Goal: Task Accomplishment & Management: Complete application form

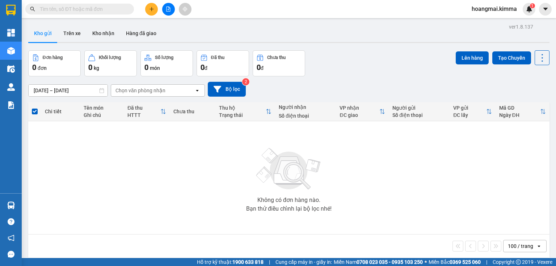
click at [113, 7] on input "text" at bounding box center [82, 9] width 85 height 8
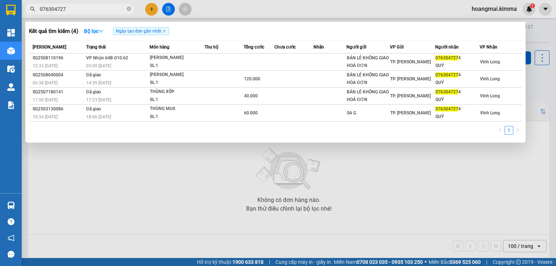
type input "076304727"
click at [130, 9] on icon "close-circle" at bounding box center [129, 9] width 4 height 4
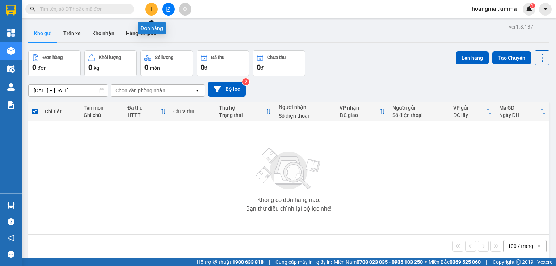
click at [152, 10] on icon "plus" at bounding box center [151, 9] width 5 height 5
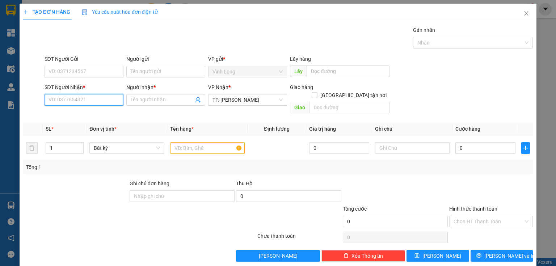
click at [93, 100] on input "SĐT Người Nhận *" at bounding box center [83, 100] width 79 height 12
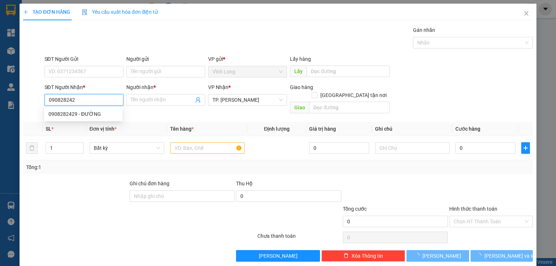
type input "0908282429"
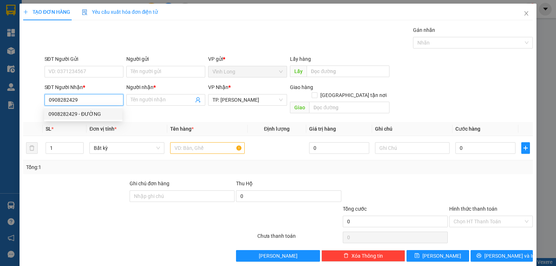
click at [100, 116] on div "0908282429 - ĐƯỜNG" at bounding box center [82, 114] width 69 height 8
type input "ĐƯỜNG"
type input "0908282429"
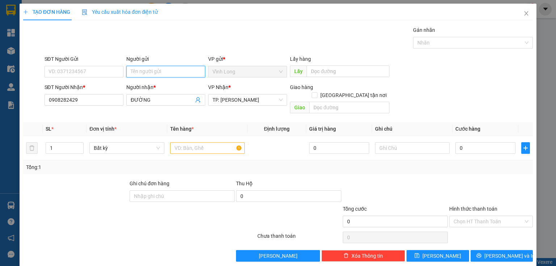
click at [159, 72] on input "Người gửi" at bounding box center [165, 72] width 79 height 12
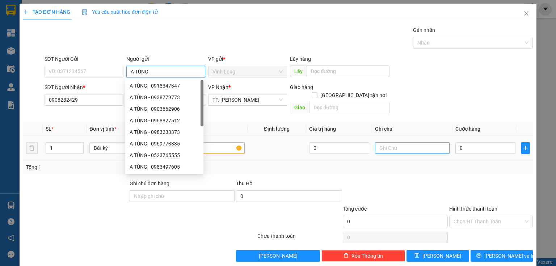
type input "A TÙNG"
click at [404, 142] on input "text" at bounding box center [412, 148] width 75 height 12
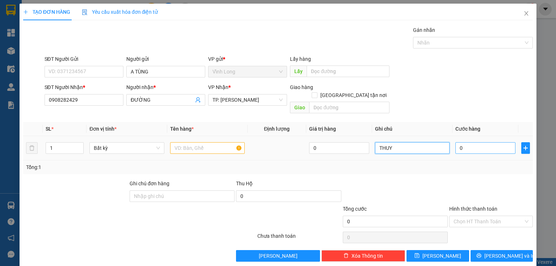
type input "THUY"
click at [467, 142] on input "0" at bounding box center [485, 148] width 60 height 12
type input "4"
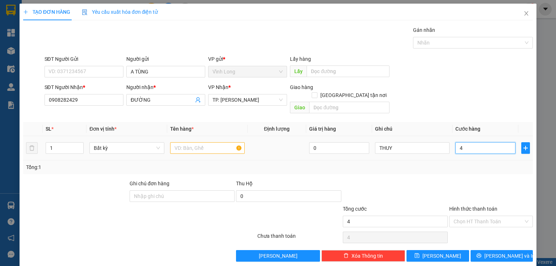
type input "40"
type input "40.000"
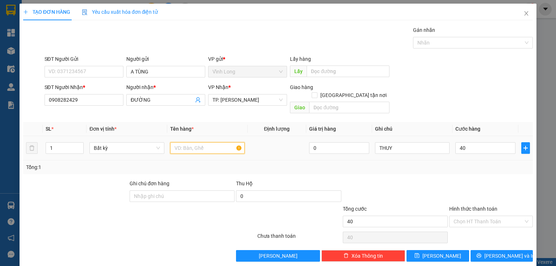
type input "40.000"
click at [224, 142] on input "text" at bounding box center [207, 148] width 75 height 12
type input "GÓI NP"
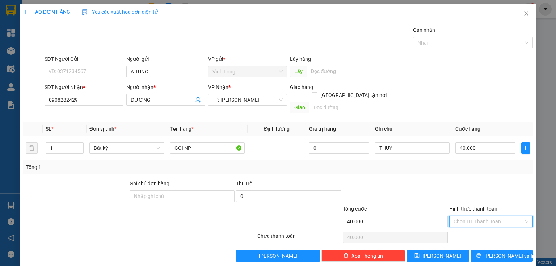
click at [460, 216] on input "Hình thức thanh toán" at bounding box center [488, 221] width 70 height 11
click at [466, 226] on div "Tại văn phòng" at bounding box center [487, 227] width 75 height 8
type input "0"
click at [489, 250] on button "Lưu và In" at bounding box center [501, 256] width 63 height 12
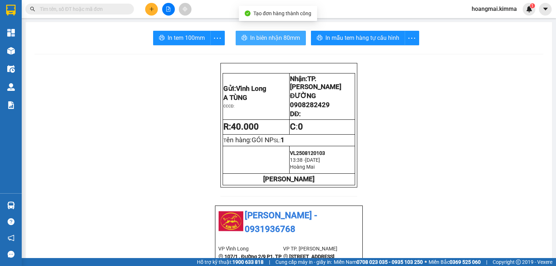
click at [272, 39] on span "In biên nhận 80mm" at bounding box center [275, 37] width 50 height 9
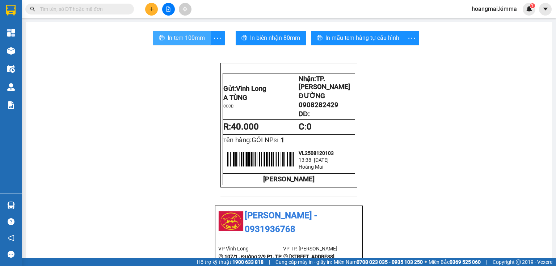
click at [186, 41] on span "In tem 100mm" at bounding box center [185, 37] width 37 height 9
click at [148, 11] on button at bounding box center [151, 9] width 13 height 13
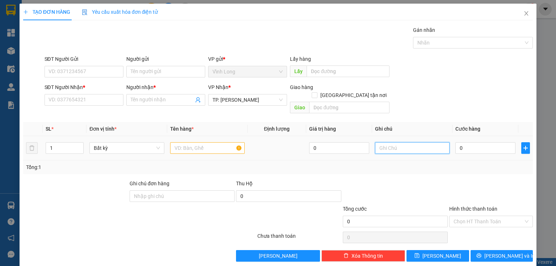
click at [382, 142] on input "text" at bounding box center [412, 148] width 75 height 12
type input "THỦY"
click at [96, 100] on input "SĐT Người Nhận *" at bounding box center [83, 100] width 79 height 12
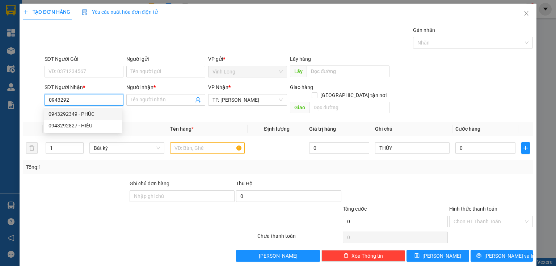
click at [86, 111] on div "0943292349 - PHÚC" at bounding box center [82, 114] width 69 height 8
type input "0943292349"
type input "PHÚC"
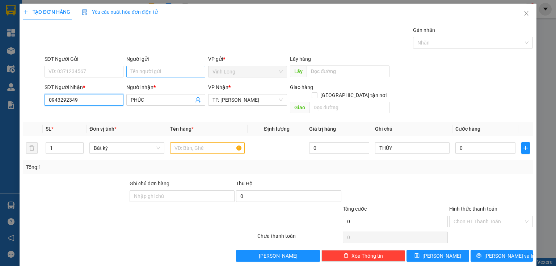
type input "0943292349"
click at [140, 72] on input "Người gửi" at bounding box center [165, 72] width 79 height 12
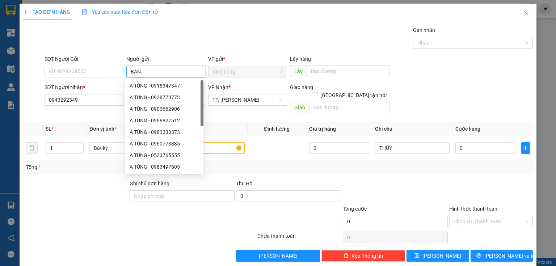
type input "BÁN"
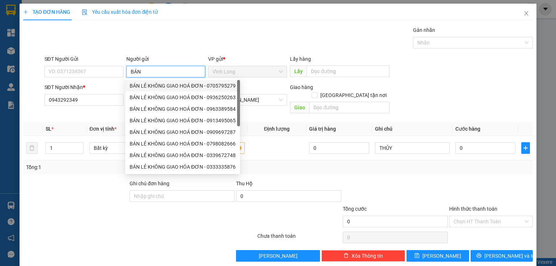
click at [144, 82] on div "BÁN LẺ KHÔNG GIAO HOÁ ĐƠN - 0705795279" at bounding box center [183, 86] width 106 height 8
type input "0705795279"
type input "BÁN LẺ KHÔNG GIAO HOÁ ĐƠN"
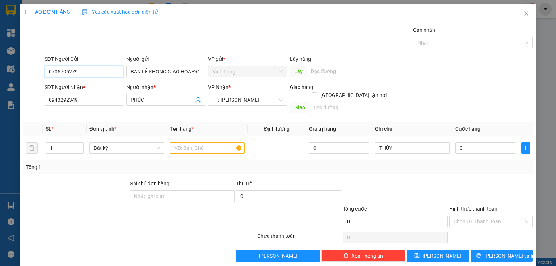
drag, startPoint x: 93, startPoint y: 74, endPoint x: 0, endPoint y: 45, distance: 97.3
click at [0, 77] on div "TẠO ĐƠN HÀNG Yêu cầu xuất hóa đơn điện tử Transit Pickup Surcharge Ids Transit …" at bounding box center [278, 133] width 556 height 266
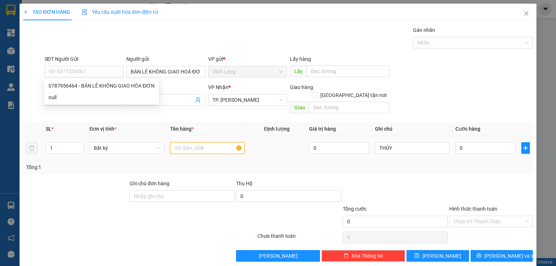
click at [185, 142] on input "text" at bounding box center [207, 148] width 75 height 12
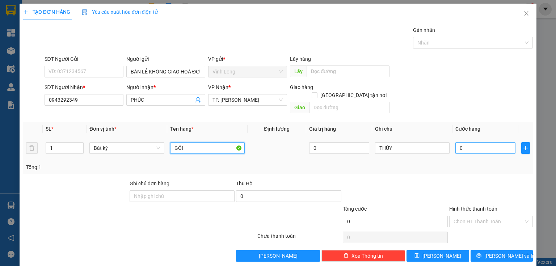
type input "GÓI"
click at [474, 142] on input "0" at bounding box center [485, 148] width 60 height 12
type input "3"
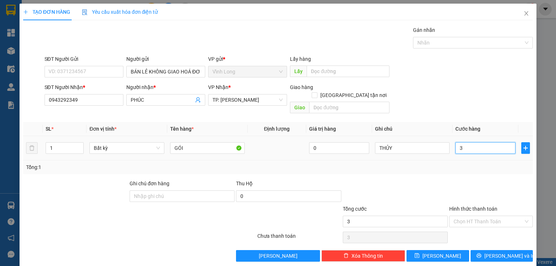
type input "30"
type input "30.000"
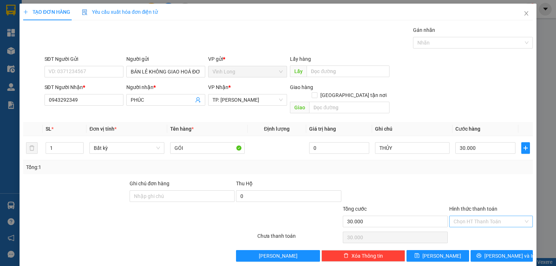
click at [476, 216] on input "Hình thức thanh toán" at bounding box center [488, 221] width 70 height 11
click at [477, 221] on div "Tại văn phòng" at bounding box center [486, 227] width 83 height 12
type input "0"
click at [481, 253] on icon "printer" at bounding box center [478, 255] width 5 height 5
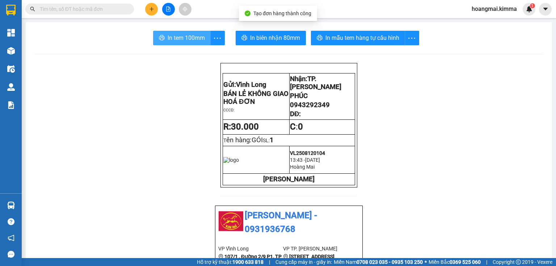
click at [160, 42] on button "In tem 100mm" at bounding box center [182, 38] width 58 height 14
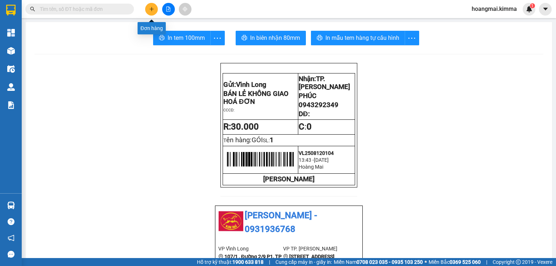
click at [152, 8] on icon "plus" at bounding box center [151, 9] width 0 height 4
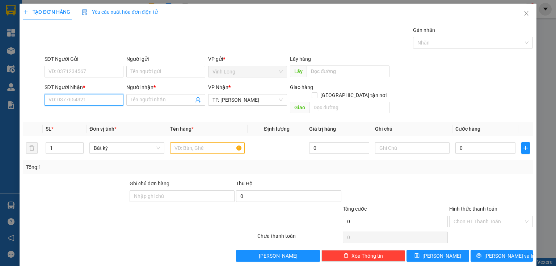
click at [98, 103] on input "SĐT Người Nhận *" at bounding box center [83, 100] width 79 height 12
type input "0906343062"
click at [87, 114] on div "0906343062 - LABO TÍN ĐỨC" at bounding box center [82, 114] width 69 height 8
type input "LABO TÍN ĐỨC"
type input "0906343062"
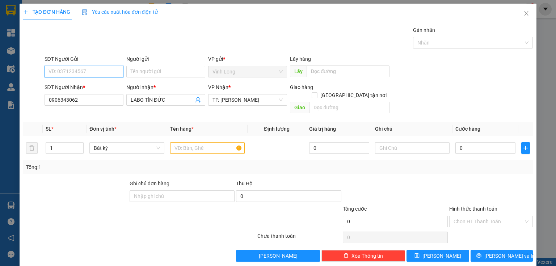
click at [102, 69] on input "SĐT Người Gửi" at bounding box center [83, 72] width 79 height 12
click at [111, 88] on div "02706279379 - SÀI GÒN QUỐC TẾ 1" at bounding box center [92, 86] width 88 height 8
type input "02706279379"
type input "SÀI GÒN QUỐC TẾ 1"
click at [208, 142] on input "text" at bounding box center [207, 148] width 75 height 12
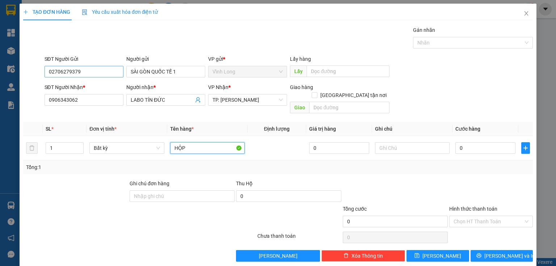
type input "HỘP"
drag, startPoint x: 105, startPoint y: 72, endPoint x: 394, endPoint y: 90, distance: 289.6
click at [1, 67] on div "TẠO ĐƠN HÀNG Yêu cầu xuất hóa đơn điện tử Transit Pickup Surcharge Ids Transit …" at bounding box center [278, 133] width 556 height 266
type input "0984271488"
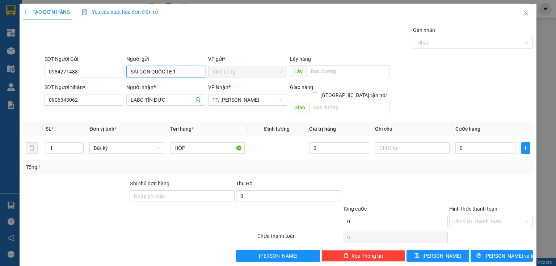
click at [191, 74] on input "SÀI GÒN QUỐC TẾ 1" at bounding box center [165, 72] width 79 height 12
type input "SÀI GÒN QUỐC TẾ 2"
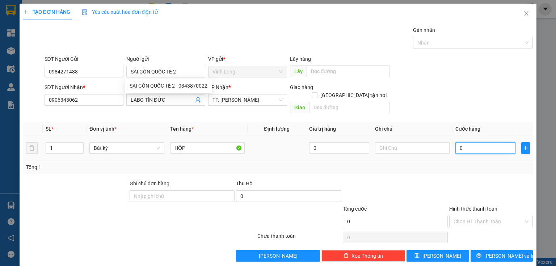
click at [493, 142] on input "0" at bounding box center [485, 148] width 60 height 12
type input "2"
type input "20"
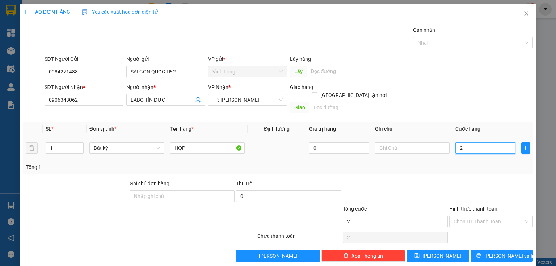
type input "20"
type input "20.000"
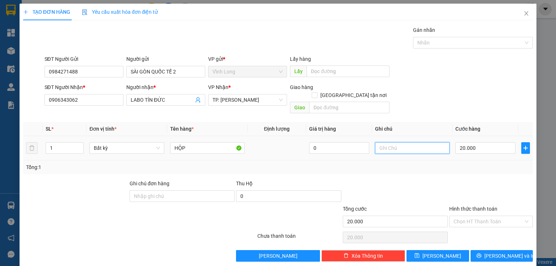
click at [398, 142] on input "text" at bounding box center [412, 148] width 75 height 12
type input "THỦY"
click at [476, 216] on input "Hình thức thanh toán" at bounding box center [488, 221] width 70 height 11
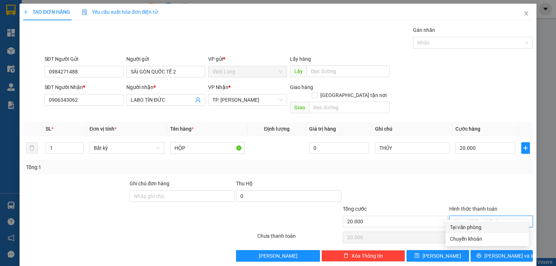
drag, startPoint x: 463, startPoint y: 229, endPoint x: 485, endPoint y: 240, distance: 25.1
click at [463, 230] on div "Tại văn phòng" at bounding box center [487, 227] width 75 height 8
type input "0"
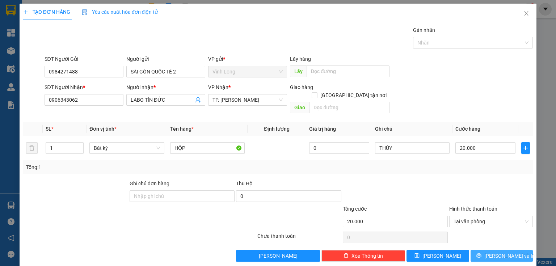
click at [495, 250] on button "[PERSON_NAME] và In" at bounding box center [501, 256] width 63 height 12
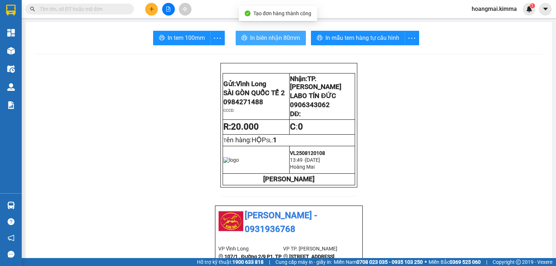
click at [262, 38] on span "In biên nhận 80mm" at bounding box center [275, 37] width 50 height 9
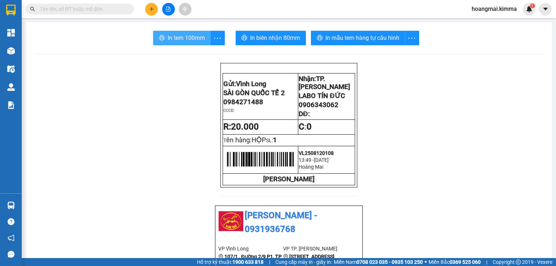
click at [173, 40] on span "In tem 100mm" at bounding box center [185, 37] width 37 height 9
click at [98, 11] on input "text" at bounding box center [82, 9] width 85 height 8
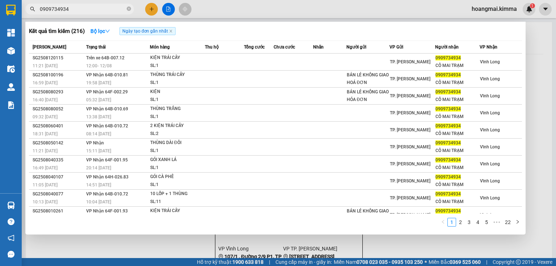
type input "0909734934"
click at [128, 9] on icon "close-circle" at bounding box center [129, 9] width 4 height 4
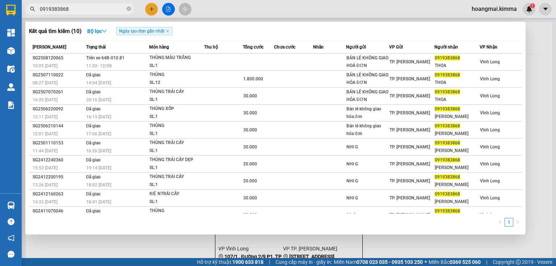
type input "0919383868"
click at [130, 9] on icon "close-circle" at bounding box center [129, 9] width 4 height 4
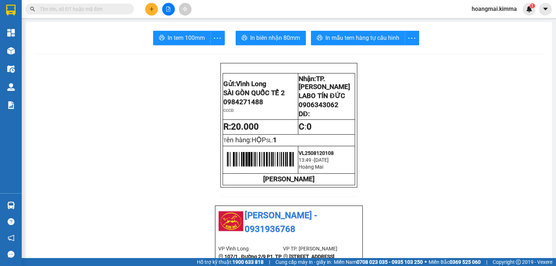
click at [150, 10] on icon "plus" at bounding box center [151, 9] width 5 height 5
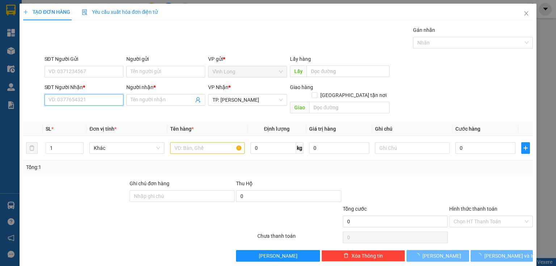
click at [75, 101] on input "SĐT Người Nhận *" at bounding box center [83, 100] width 79 height 12
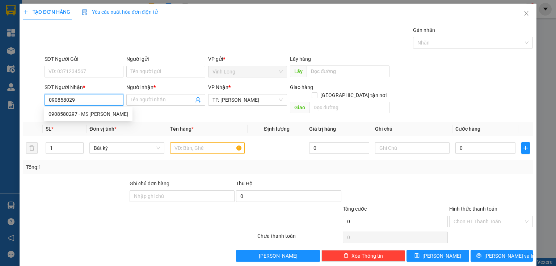
type input "0908580297"
click at [104, 112] on div "0908580297 - MS LOAN" at bounding box center [88, 114] width 80 height 8
type input "MS LOAN"
type input "0908580297"
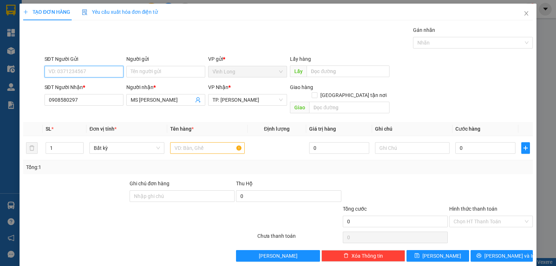
click at [110, 71] on input "SĐT Người Gửi" at bounding box center [83, 72] width 79 height 12
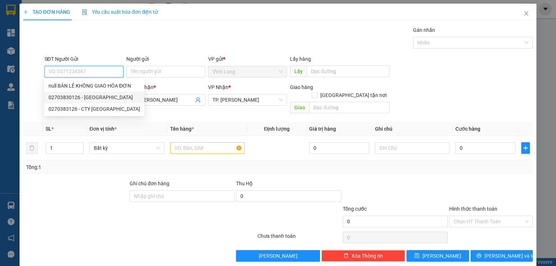
click at [94, 98] on div "02703830126 - LONG HẢI" at bounding box center [94, 97] width 92 height 8
type input "02703830126"
type input "LONG HẢI"
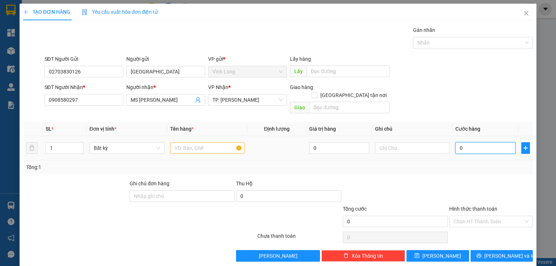
click at [479, 142] on input "0" at bounding box center [485, 148] width 60 height 12
type input "3"
type input "30"
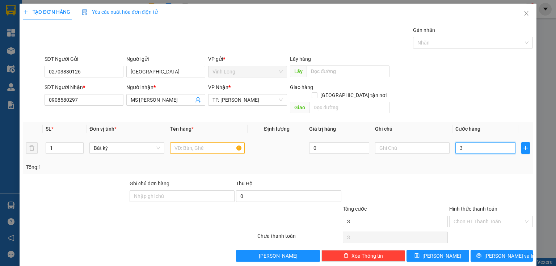
type input "30"
type input "30.000"
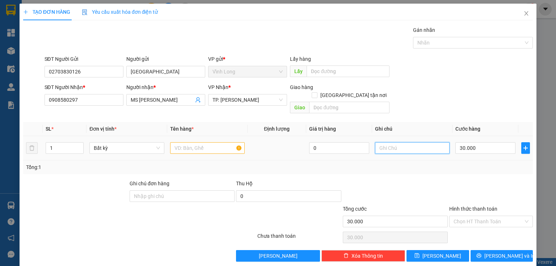
click at [389, 142] on input "text" at bounding box center [412, 148] width 75 height 12
type input "THUY"
drag, startPoint x: 194, startPoint y: 135, endPoint x: 192, endPoint y: 140, distance: 5.8
click at [192, 142] on input "text" at bounding box center [207, 148] width 75 height 12
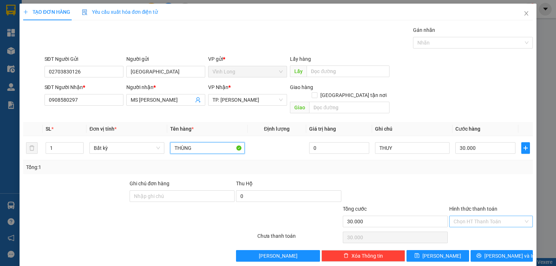
type input "THÙNG"
click at [461, 216] on input "Hình thức thanh toán" at bounding box center [488, 221] width 70 height 11
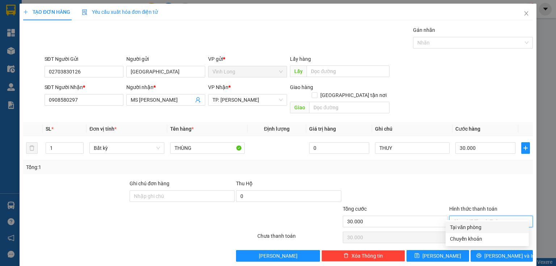
click at [478, 224] on div "Tại văn phòng" at bounding box center [487, 227] width 75 height 8
type input "0"
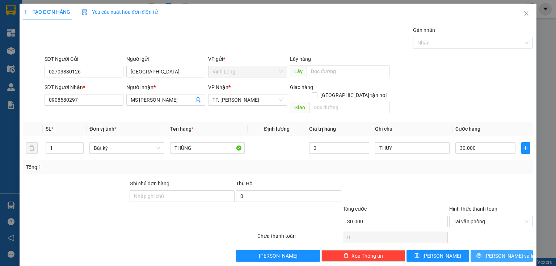
click at [488, 250] on button "Lưu và In" at bounding box center [501, 256] width 63 height 12
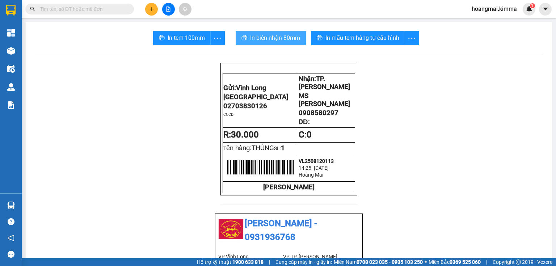
click at [245, 40] on button "In biên nhận 80mm" at bounding box center [271, 38] width 70 height 14
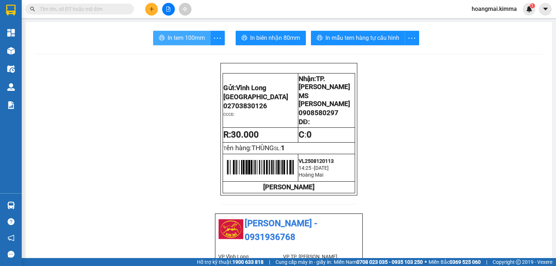
click at [176, 36] on span "In tem 100mm" at bounding box center [185, 37] width 37 height 9
click at [101, 9] on input "text" at bounding box center [82, 9] width 85 height 8
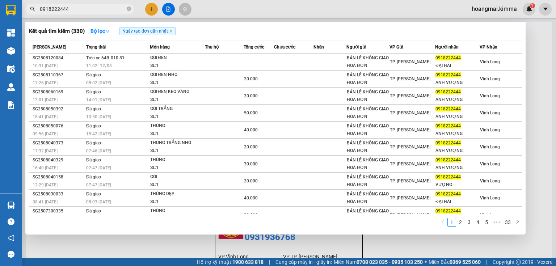
type input "0918222444"
click at [129, 7] on icon "close-circle" at bounding box center [129, 9] width 4 height 4
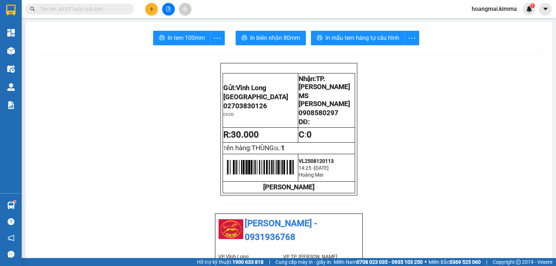
click at [127, 9] on span at bounding box center [129, 9] width 4 height 8
click at [113, 12] on input "text" at bounding box center [82, 9] width 85 height 8
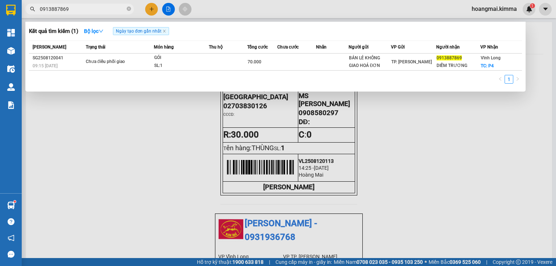
click at [83, 10] on input "0913887869" at bounding box center [82, 9] width 85 height 8
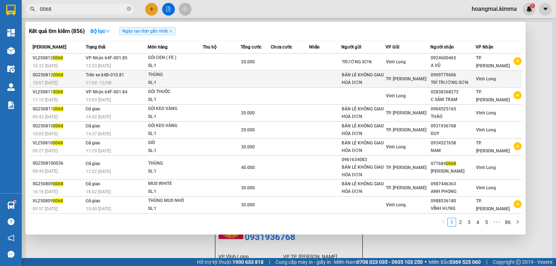
type input "0068"
click at [445, 80] on div "TRÍ TRƯỜNG SƠN" at bounding box center [453, 83] width 44 height 8
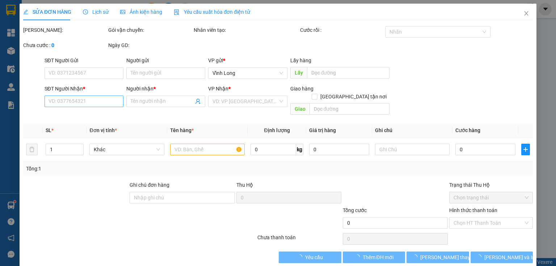
type input "BÁN LẺ KHÔNG GIAO HOÁ ĐƠN"
type input "0909779606"
type input "TRÍ TRƯỜNG SƠN"
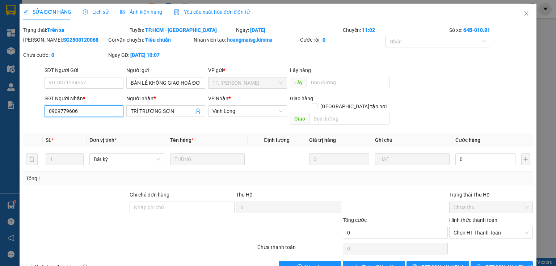
click at [104, 112] on input "0909779606" at bounding box center [83, 111] width 79 height 12
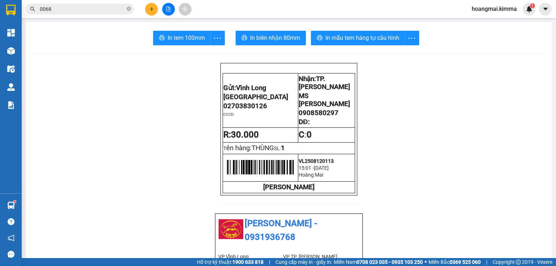
click at [65, 10] on input "0068" at bounding box center [82, 9] width 85 height 8
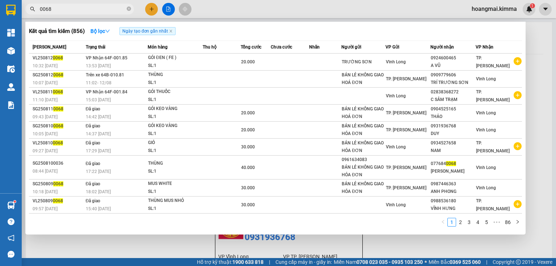
click at [65, 10] on input "0068" at bounding box center [82, 9] width 85 height 8
paste input "909779606"
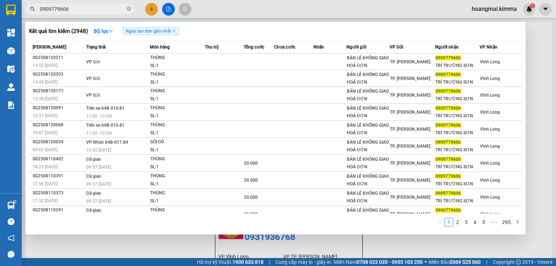
type input "0909779606"
click at [127, 7] on icon "close-circle" at bounding box center [129, 9] width 4 height 4
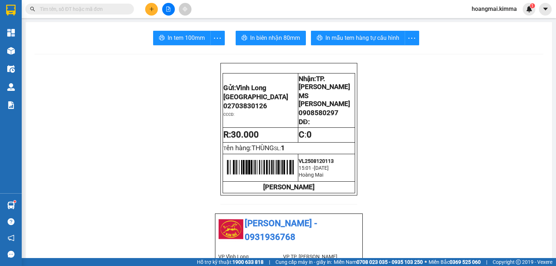
click at [158, 13] on div at bounding box center [168, 9] width 54 height 13
click at [153, 10] on icon "plus" at bounding box center [151, 9] width 5 height 5
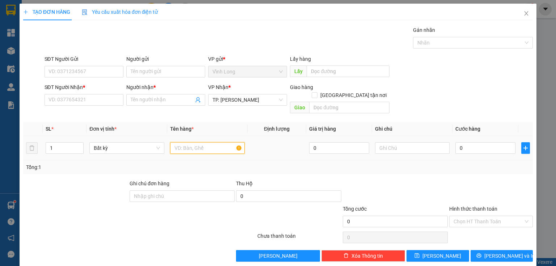
click at [187, 142] on input "text" at bounding box center [207, 148] width 75 height 12
type input "THÙNG MUS"
click at [391, 142] on input "text" at bounding box center [412, 148] width 75 height 12
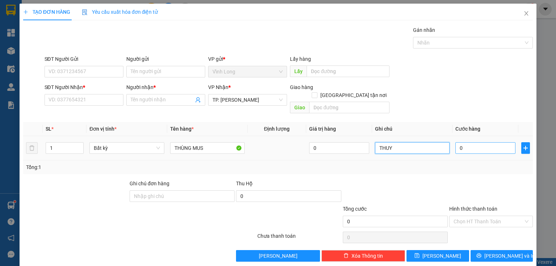
type input "THUY"
click at [457, 142] on input "0" at bounding box center [485, 148] width 60 height 12
type input "3"
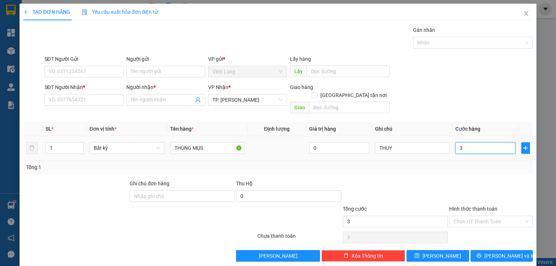
type input "30"
type input "30.000"
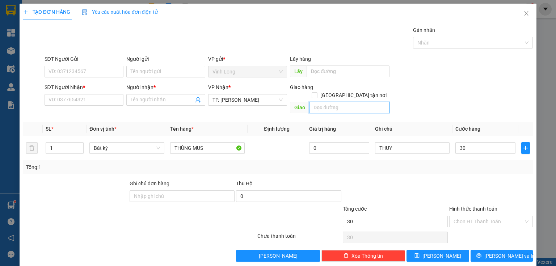
type input "30.000"
click at [347, 102] on input "text" at bounding box center [349, 108] width 80 height 12
type input "TXG"
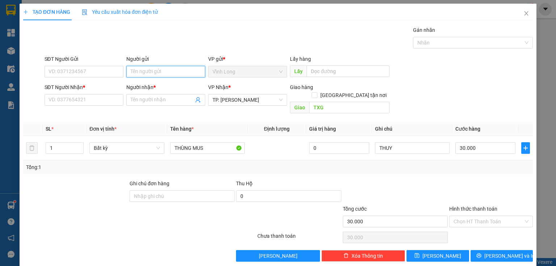
click at [150, 71] on input "Người gửi" at bounding box center [165, 72] width 79 height 12
type input "BÁN"
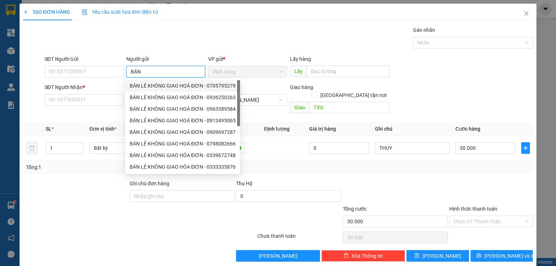
click at [152, 87] on div "BÁN LẺ KHÔNG GIAO HOÁ ĐƠN - 0705795279" at bounding box center [183, 86] width 106 height 8
type input "0705795279"
type input "BÁN LẺ KHÔNG GIAO HOÁ ĐƠN"
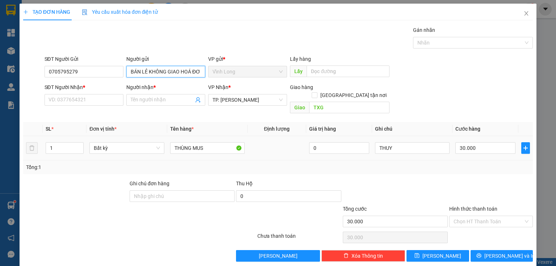
drag, startPoint x: 129, startPoint y: 71, endPoint x: 501, endPoint y: 130, distance: 377.0
click at [501, 130] on div "Transit Pickup Surcharge Ids Transit Deliver Surcharge Ids Transit Deliver Surc…" at bounding box center [277, 144] width 509 height 236
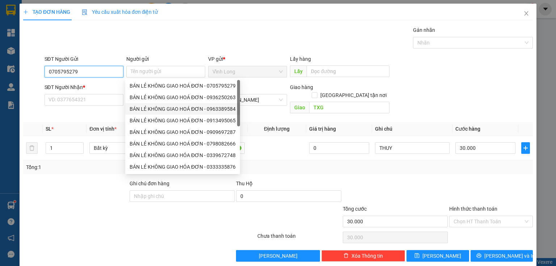
drag, startPoint x: 0, startPoint y: 75, endPoint x: 52, endPoint y: 79, distance: 52.3
click at [0, 81] on div "TẠO ĐƠN HÀNG Yêu cầu xuất hóa đơn điện tử Transit Pickup Surcharge Ids Transit …" at bounding box center [278, 133] width 556 height 266
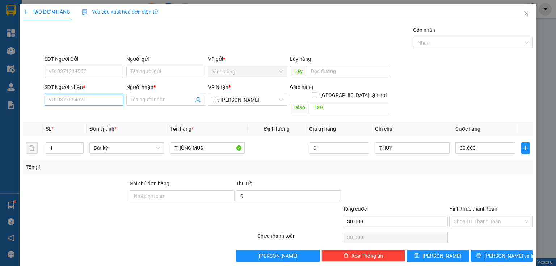
click at [95, 104] on input "SĐT Người Nhận *" at bounding box center [83, 100] width 79 height 12
click at [490, 216] on input "Hình thức thanh toán" at bounding box center [488, 221] width 70 height 11
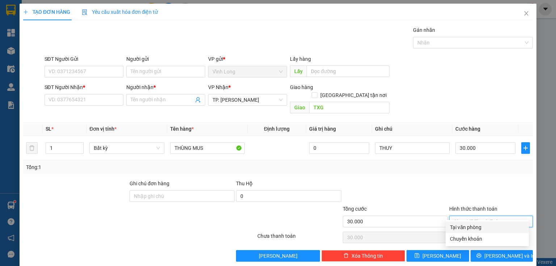
click at [467, 226] on div "Tại văn phòng" at bounding box center [487, 227] width 75 height 8
type input "0"
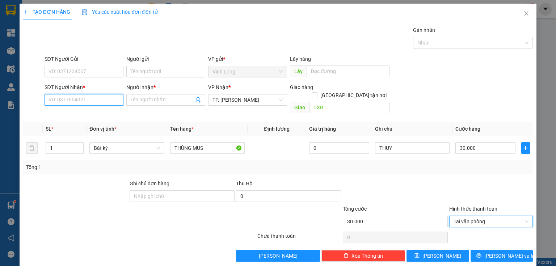
click at [106, 96] on input "SĐT Người Nhận *" at bounding box center [83, 100] width 79 height 12
type input "0938756060"
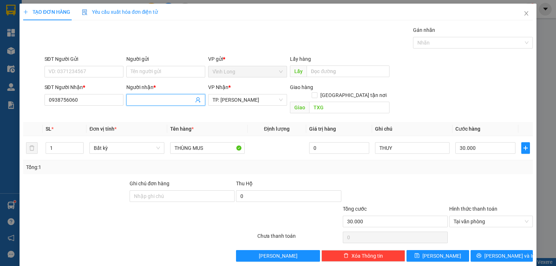
click at [157, 100] on input "Người nhận *" at bounding box center [162, 100] width 63 height 8
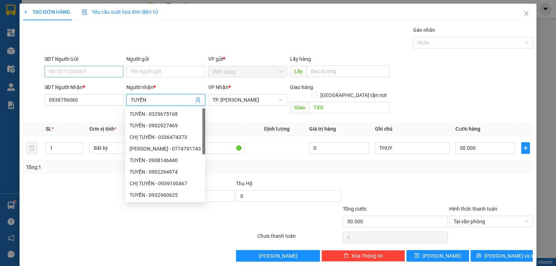
type input "TUYỀN"
click at [116, 75] on input "SĐT Người Gửi" at bounding box center [83, 72] width 79 height 12
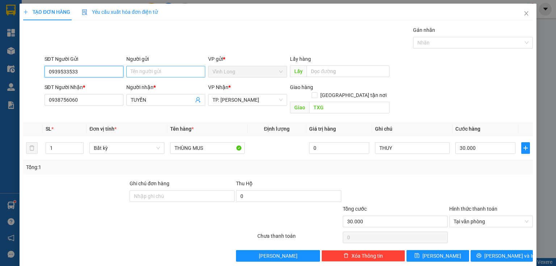
type input "0939533533"
click at [172, 70] on input "Người gửi" at bounding box center [165, 72] width 79 height 12
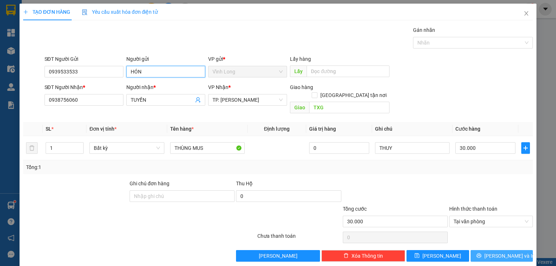
type input "HÓN"
click at [491, 252] on span "[PERSON_NAME] và In" at bounding box center [509, 256] width 51 height 8
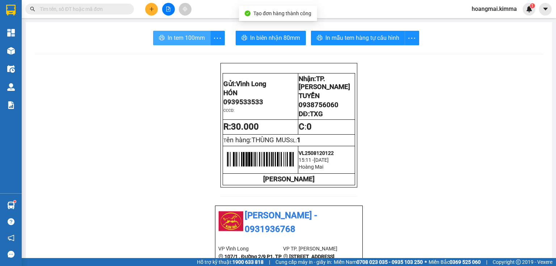
click at [174, 36] on span "In tem 100mm" at bounding box center [185, 37] width 37 height 9
click at [178, 38] on span "In tem 100mm" at bounding box center [185, 37] width 37 height 9
click at [90, 10] on input "text" at bounding box center [82, 9] width 85 height 8
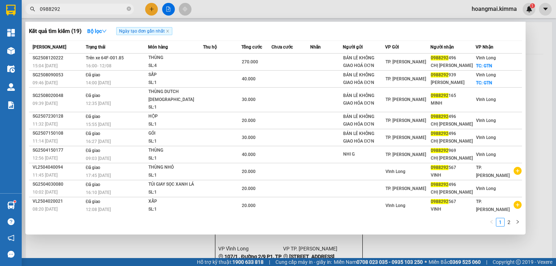
type input "0988292"
click at [127, 9] on icon "close-circle" at bounding box center [129, 9] width 4 height 4
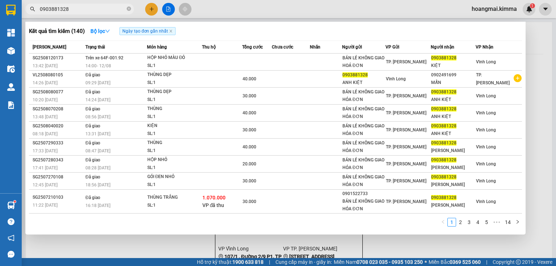
type input "0903881328"
click at [128, 9] on icon "close-circle" at bounding box center [129, 9] width 4 height 4
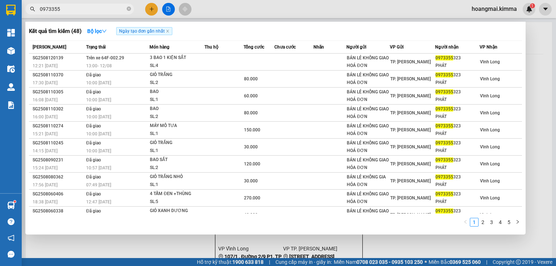
type input "0973355"
click at [129, 7] on icon "close-circle" at bounding box center [129, 9] width 4 height 4
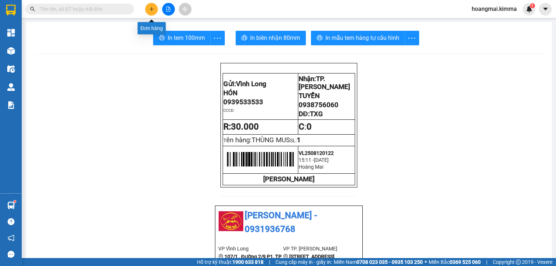
click at [152, 7] on icon "plus" at bounding box center [151, 9] width 5 height 5
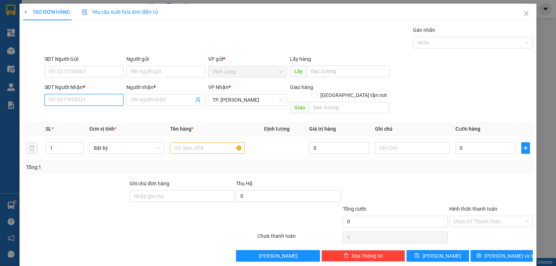
click at [95, 104] on input "SĐT Người Nhận *" at bounding box center [83, 100] width 79 height 12
type input "0919295259"
click at [92, 114] on div "0919295259 - THÂN" at bounding box center [82, 114] width 69 height 8
type input "THÂN"
type input "0919295259"
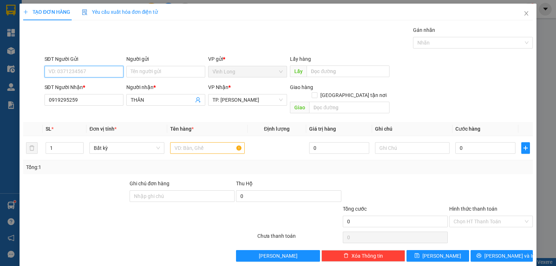
click at [99, 71] on input "SĐT Người Gửi" at bounding box center [83, 72] width 79 height 12
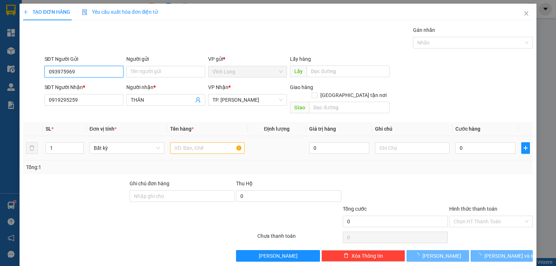
type input "0939759699"
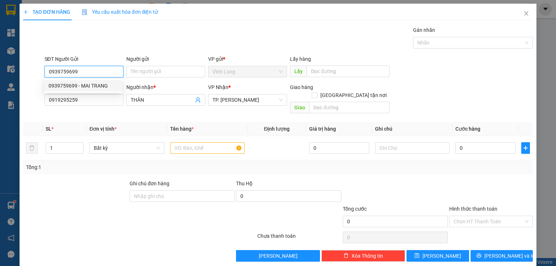
click at [112, 87] on div "0939759699 - MAI TRANG" at bounding box center [82, 86] width 69 height 8
type input "MAI TRANG"
type input "0939759699"
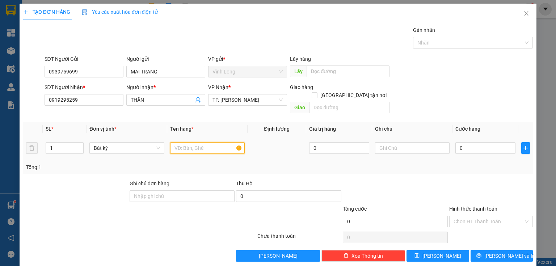
click at [175, 142] on input "text" at bounding box center [207, 148] width 75 height 12
type input "GÓI VS"
click at [402, 142] on input "text" at bounding box center [412, 148] width 75 height 12
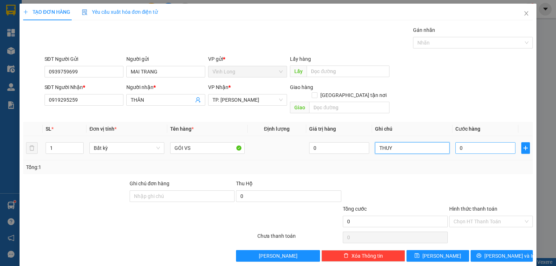
type input "THUY"
click at [499, 142] on input "0" at bounding box center [485, 148] width 60 height 12
type input "25"
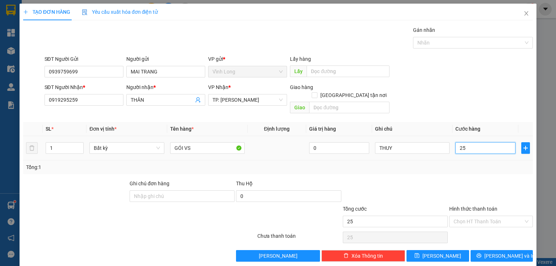
type input "250"
type input "25"
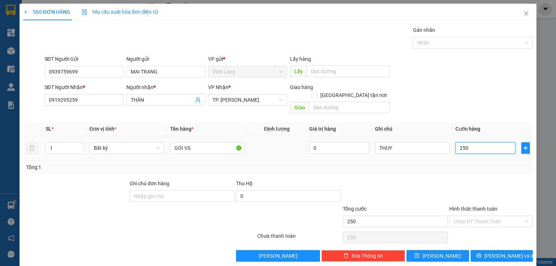
type input "25"
type input "2"
type input "20"
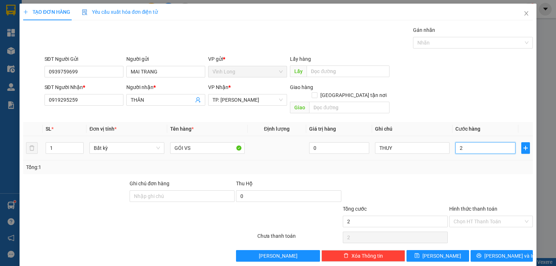
type input "20"
type input "20.000"
click at [478, 217] on input "Hình thức thanh toán" at bounding box center [488, 221] width 70 height 11
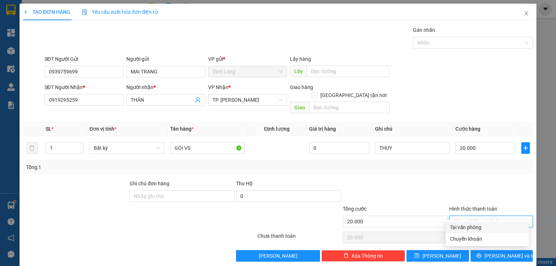
click at [466, 228] on div "Tại văn phòng" at bounding box center [487, 227] width 75 height 8
type input "0"
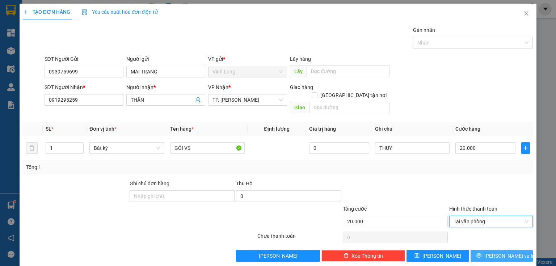
click at [481, 253] on icon "printer" at bounding box center [478, 255] width 5 height 5
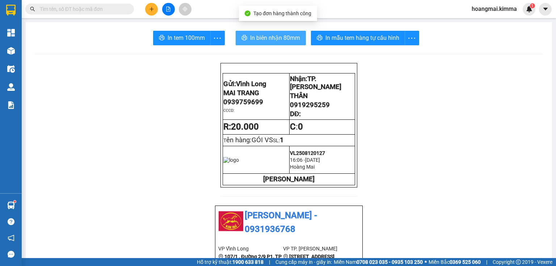
click at [265, 37] on span "In biên nhận 80mm" at bounding box center [275, 37] width 50 height 9
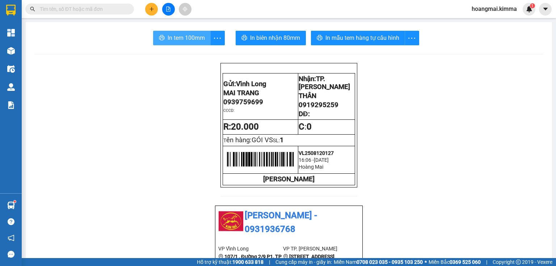
click at [168, 33] on span "In tem 100mm" at bounding box center [185, 37] width 37 height 9
click at [103, 7] on input "text" at bounding box center [82, 9] width 85 height 8
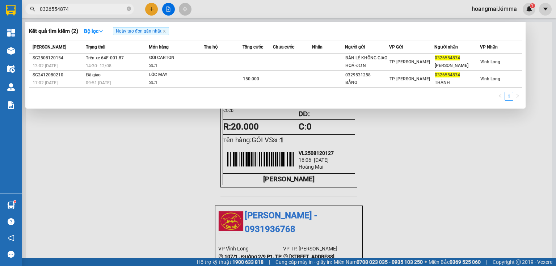
type input "0326554874"
click at [130, 9] on icon "close-circle" at bounding box center [129, 9] width 4 height 4
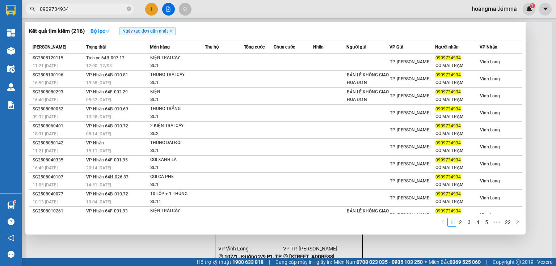
type input "0909734934"
click at [127, 8] on icon "close-circle" at bounding box center [129, 9] width 4 height 4
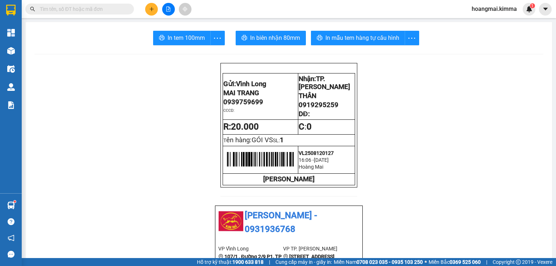
click at [119, 8] on input "text" at bounding box center [82, 9] width 85 height 8
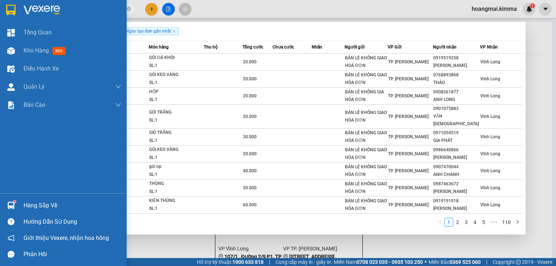
drag, startPoint x: 52, startPoint y: 9, endPoint x: 18, endPoint y: 6, distance: 34.1
click at [18, 6] on section "Kết quả tìm kiếm ( 1095 ) Bộ lọc Ngày tạo đơn gần nhất Mã ĐH Trạng thái Món hàn…" at bounding box center [278, 133] width 556 height 266
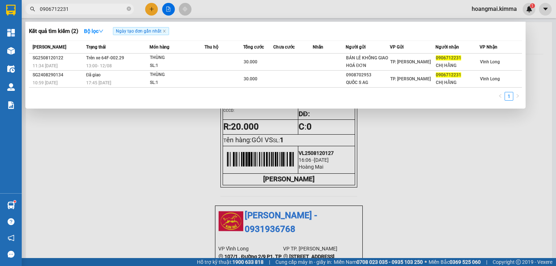
type input "0906712231"
click at [129, 10] on icon "close-circle" at bounding box center [129, 9] width 4 height 4
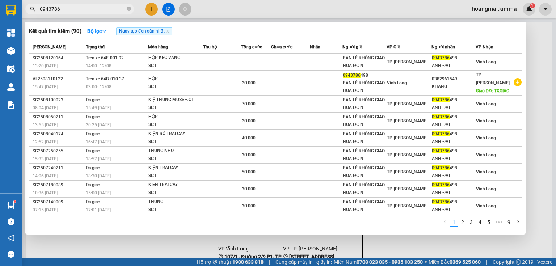
type input "0943786"
click at [127, 9] on icon "close-circle" at bounding box center [129, 9] width 4 height 4
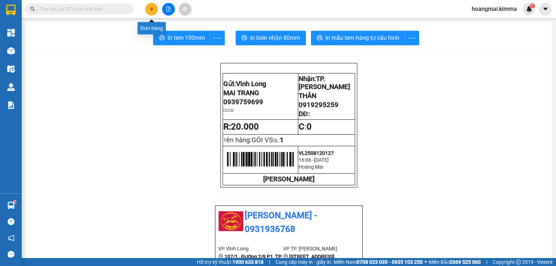
click at [148, 12] on button at bounding box center [151, 9] width 13 height 13
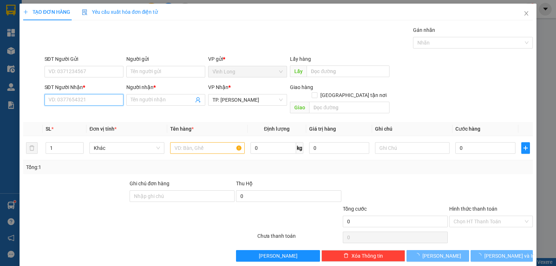
click at [96, 98] on input "SĐT Người Nhận *" at bounding box center [83, 100] width 79 height 12
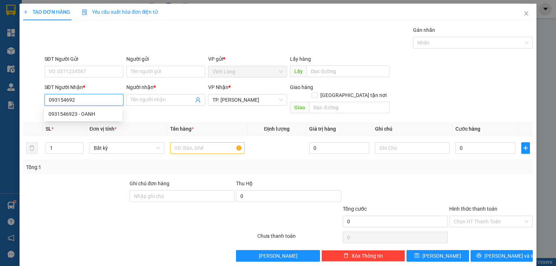
type input "0931546923"
click at [90, 116] on div "0931546923 - OANH" at bounding box center [82, 114] width 69 height 8
type input "OANH"
type input "0931546923"
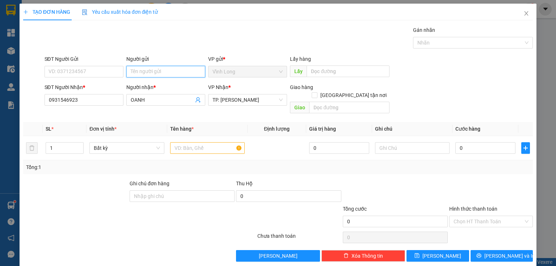
click at [142, 72] on input "Người gửi" at bounding box center [165, 72] width 79 height 12
type input "BÁN"
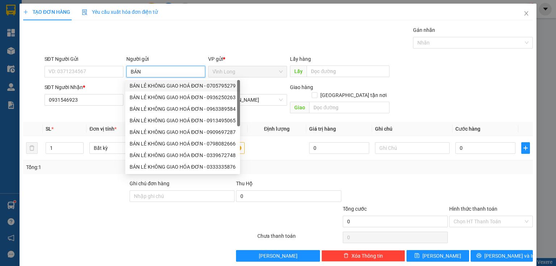
click at [145, 82] on div "BÁN LẺ KHÔNG GIAO HOÁ ĐƠN - 0705795279" at bounding box center [183, 86] width 106 height 8
type input "0705795279"
type input "BÁN LẺ KHÔNG GIAO HOÁ ĐƠN"
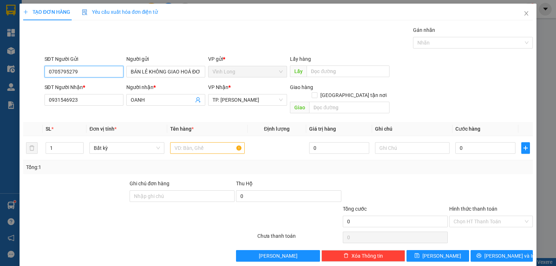
drag, startPoint x: 85, startPoint y: 71, endPoint x: 9, endPoint y: 85, distance: 77.3
click at [0, 93] on div "TẠO ĐƠN HÀNG Yêu cầu xuất hóa đơn điện tử Transit Pickup Surcharge Ids Transit …" at bounding box center [278, 133] width 556 height 266
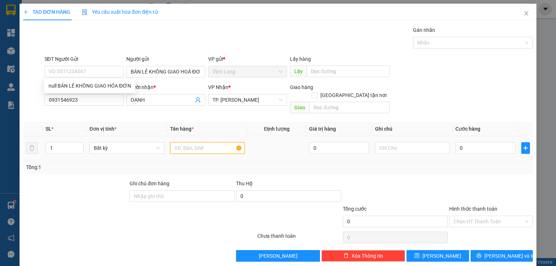
click at [204, 142] on input "text" at bounding box center [207, 148] width 75 height 12
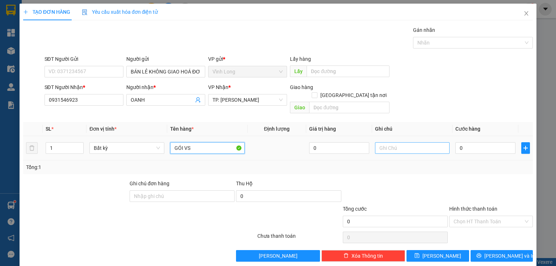
type input "GÓI VS"
click at [387, 142] on input "text" at bounding box center [412, 148] width 75 height 12
type input "THUY"
click at [457, 143] on input "0" at bounding box center [485, 148] width 60 height 12
type input "2"
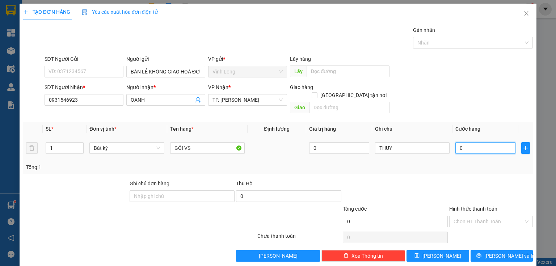
type input "2"
type input "20"
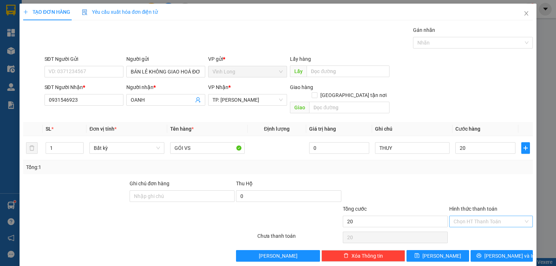
type input "20.000"
click at [453, 216] on input "Hình thức thanh toán" at bounding box center [488, 221] width 70 height 11
click at [457, 225] on div "Tại văn phòng" at bounding box center [487, 227] width 75 height 8
type input "0"
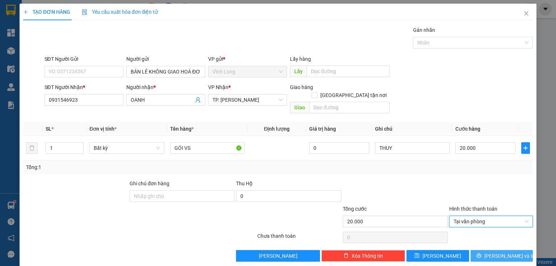
click at [482, 251] on button "[PERSON_NAME] và In" at bounding box center [501, 256] width 63 height 12
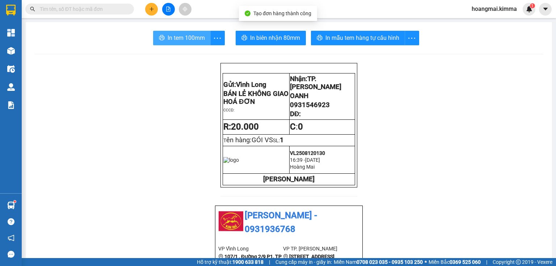
click at [181, 42] on span "In tem 100mm" at bounding box center [185, 37] width 37 height 9
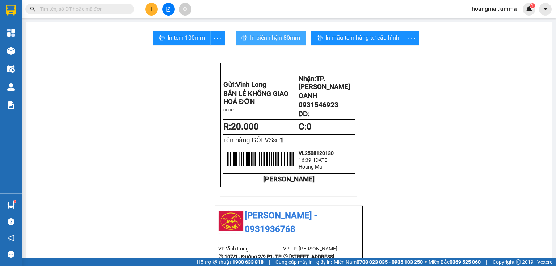
click at [256, 37] on span "In biên nhận 80mm" at bounding box center [275, 37] width 50 height 9
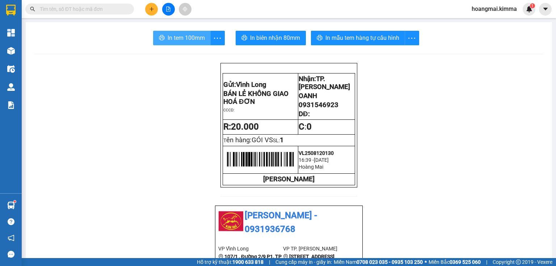
click at [192, 35] on span "In tem 100mm" at bounding box center [185, 37] width 37 height 9
click at [153, 12] on button at bounding box center [151, 9] width 13 height 13
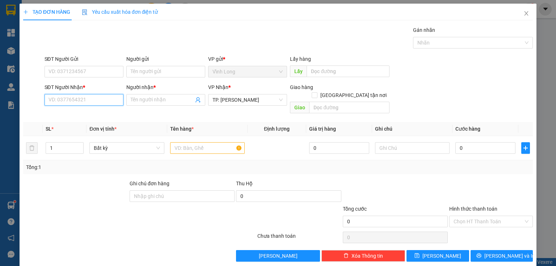
click at [89, 101] on input "SĐT Người Nhận *" at bounding box center [83, 100] width 79 height 12
type input "0907112586"
click at [85, 112] on div "0907112586 - KIM" at bounding box center [83, 114] width 71 height 8
type input "[PERSON_NAME]"
type input "0907112586"
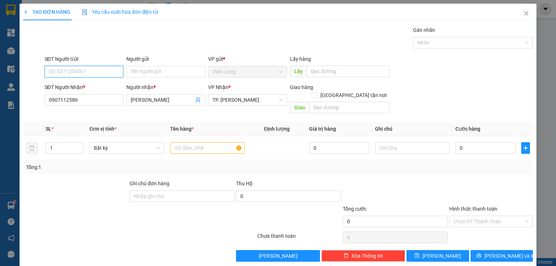
click at [106, 71] on input "SĐT Người Gửi" at bounding box center [83, 72] width 79 height 12
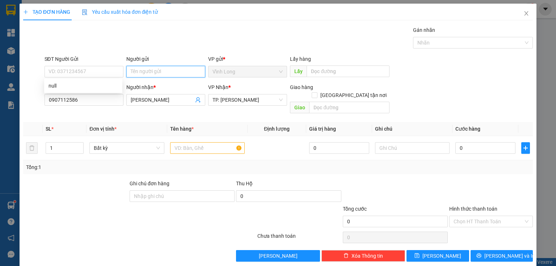
click at [153, 71] on input "Người gửi" at bounding box center [165, 72] width 79 height 12
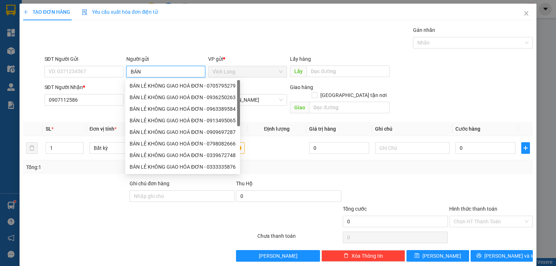
type input "BÁN"
click at [140, 90] on div "BÁN LẺ KHÔNG GIAO HOÁ ĐƠN - 0705795279" at bounding box center [182, 86] width 115 height 12
type input "0705795279"
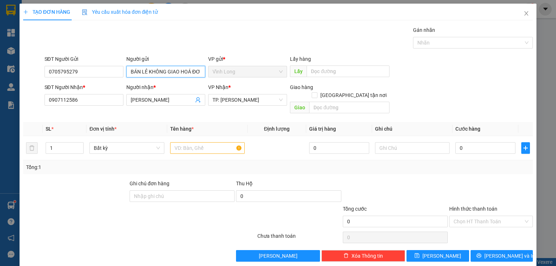
type input "BÁN LẺ KHÔNG GIAO HOÁ ĐƠN"
drag, startPoint x: 0, startPoint y: 76, endPoint x: 25, endPoint y: 80, distance: 25.6
click at [0, 76] on div "TẠO ĐƠN HÀNG Yêu cầu xuất hóa đơn điện tử Transit Pickup Surcharge Ids Transit …" at bounding box center [278, 133] width 556 height 266
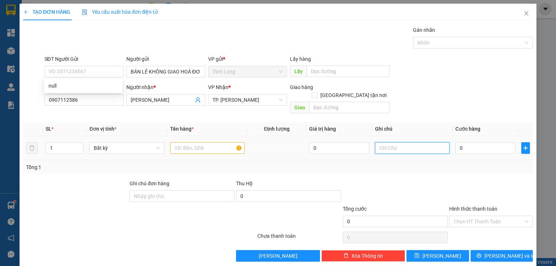
click at [390, 143] on input "text" at bounding box center [412, 148] width 75 height 12
type input "THỦY"
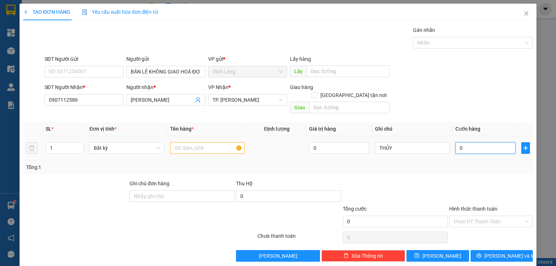
click at [482, 142] on input "0" at bounding box center [485, 148] width 60 height 12
type input "3"
type input "30"
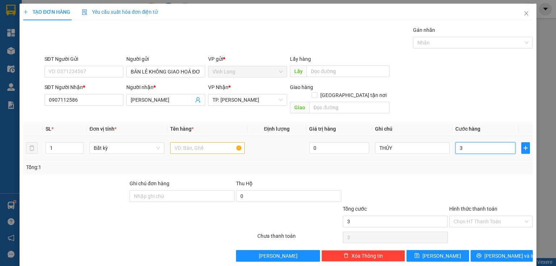
type input "30"
type input "30.000"
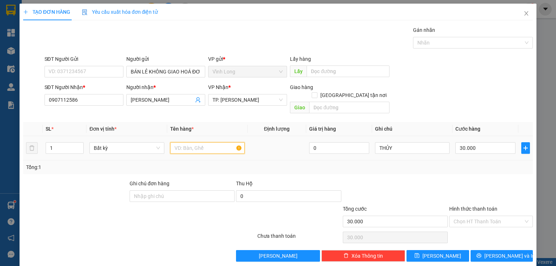
click at [226, 142] on input "text" at bounding box center [207, 148] width 75 height 12
type input "BAO TRẮNG"
click at [486, 216] on input "Hình thức thanh toán" at bounding box center [488, 221] width 70 height 11
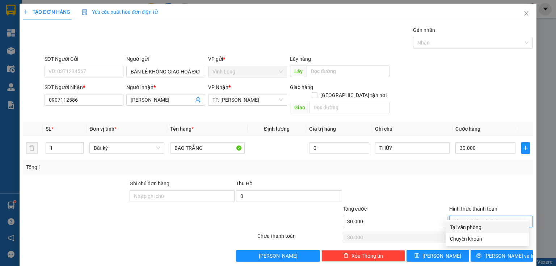
click at [483, 228] on div "Tại văn phòng" at bounding box center [487, 227] width 75 height 8
type input "0"
click at [485, 254] on div "TẠO ĐƠN HÀNG Yêu cầu xuất hóa đơn điện tử Transit Pickup Surcharge Ids Transit …" at bounding box center [278, 135] width 517 height 263
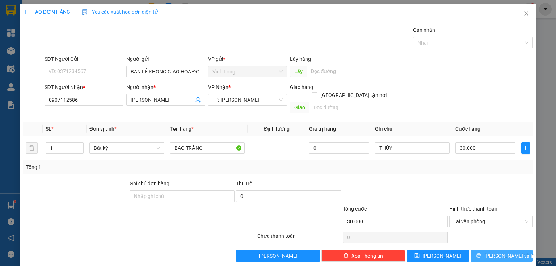
click at [481, 250] on button "[PERSON_NAME] và In" at bounding box center [501, 256] width 63 height 12
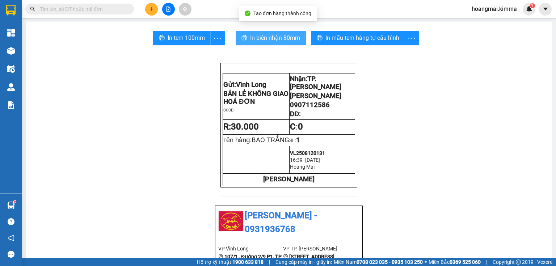
click at [256, 38] on span "In biên nhận 80mm" at bounding box center [275, 37] width 50 height 9
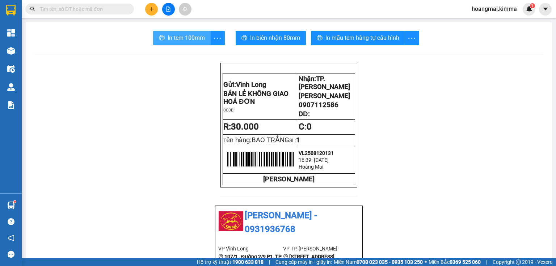
click at [184, 45] on button "In tem 100mm" at bounding box center [182, 38] width 58 height 14
click at [146, 8] on button at bounding box center [151, 9] width 13 height 13
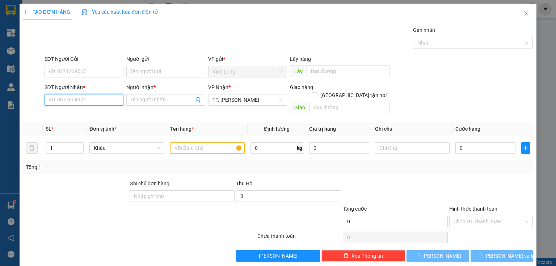
click at [109, 101] on input "SĐT Người Nhận *" at bounding box center [83, 100] width 79 height 12
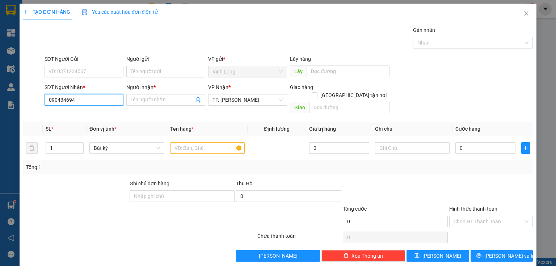
type input "0904346943"
click at [95, 111] on div "0904346943 - A HƯNG" at bounding box center [82, 114] width 69 height 8
type input "A HƯNG"
type input "0904346943"
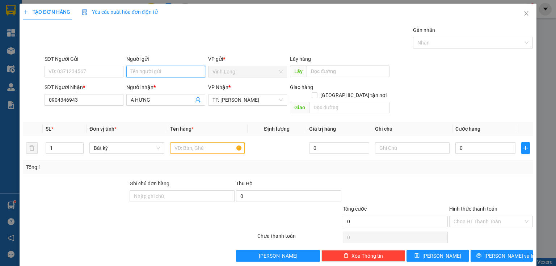
click at [145, 76] on input "Người gửi" at bounding box center [165, 72] width 79 height 12
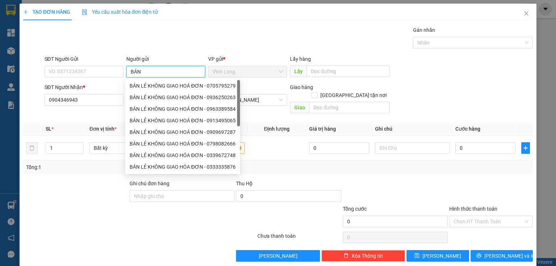
type input "BÁN"
click at [137, 87] on div "BÁN LẺ KHÔNG GIAO HOÁ ĐƠN - 0705795279" at bounding box center [183, 86] width 106 height 8
type input "0705795279"
type input "BÁN LẺ KHÔNG GIAO HOÁ ĐƠN"
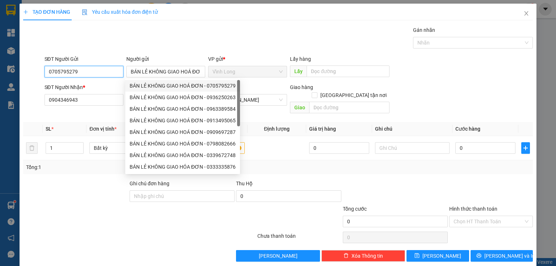
drag, startPoint x: 88, startPoint y: 76, endPoint x: 0, endPoint y: 56, distance: 89.8
click at [0, 71] on div "TẠO ĐƠN HÀNG Yêu cầu xuất hóa đơn điện tử Transit Pickup Surcharge Ids Transit …" at bounding box center [278, 133] width 556 height 266
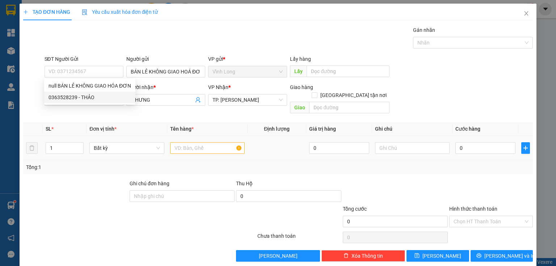
click at [478, 146] on div "0" at bounding box center [485, 148] width 60 height 14
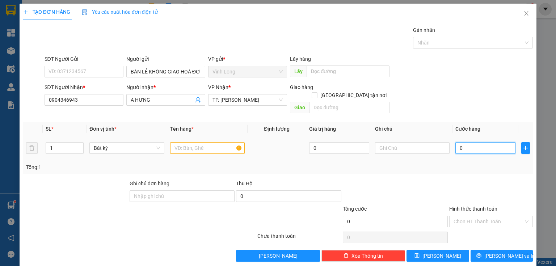
click at [478, 142] on input "0" at bounding box center [485, 148] width 60 height 12
type input "2"
type input "20"
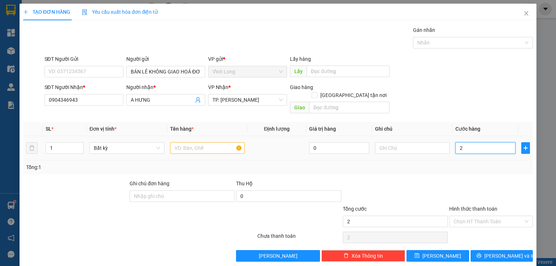
type input "20"
type input "20.000"
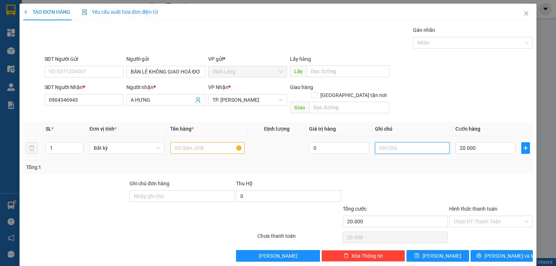
click at [418, 142] on input "text" at bounding box center [412, 148] width 75 height 12
type input "THUY"
click at [214, 142] on input "text" at bounding box center [207, 148] width 75 height 12
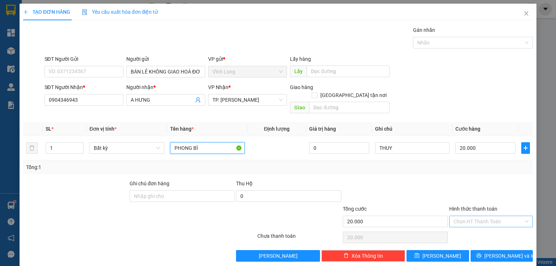
type input "PHONG BÌ"
drag, startPoint x: 492, startPoint y: 209, endPoint x: 490, endPoint y: 218, distance: 8.9
click at [492, 216] on input "Hình thức thanh toán" at bounding box center [488, 221] width 70 height 11
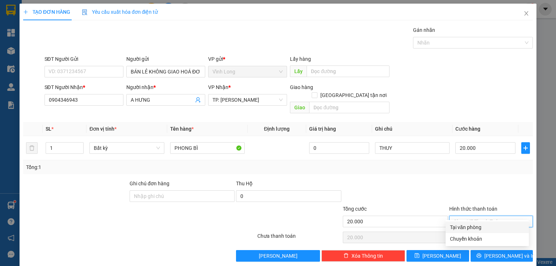
click at [484, 229] on div "Tại văn phòng" at bounding box center [487, 227] width 75 height 8
type input "0"
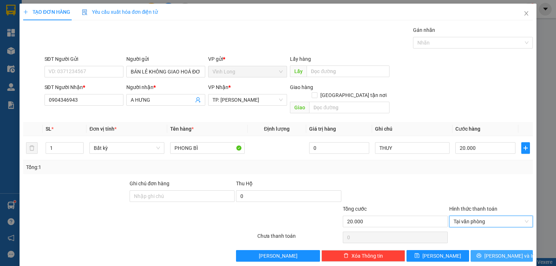
drag, startPoint x: 499, startPoint y: 247, endPoint x: 402, endPoint y: 229, distance: 99.3
click at [499, 252] on span "[PERSON_NAME] và In" at bounding box center [509, 256] width 51 height 8
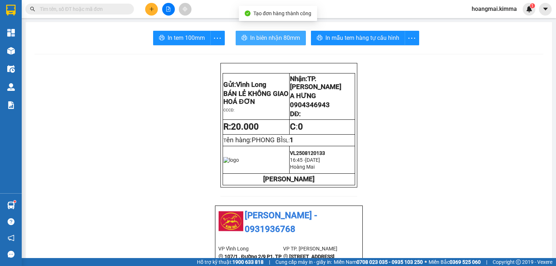
click at [254, 40] on span "In biên nhận 80mm" at bounding box center [275, 37] width 50 height 9
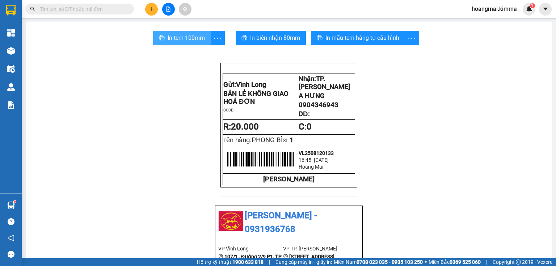
click at [191, 34] on span "In tem 100mm" at bounding box center [185, 37] width 37 height 9
click at [98, 7] on input "text" at bounding box center [82, 9] width 85 height 8
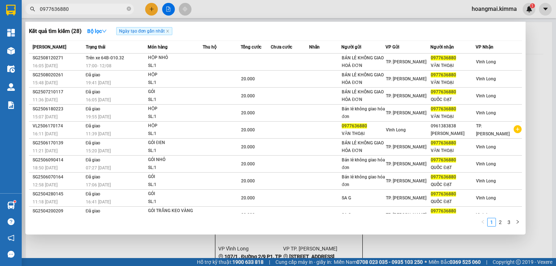
type input "0977636880"
click at [149, 9] on div at bounding box center [278, 133] width 556 height 266
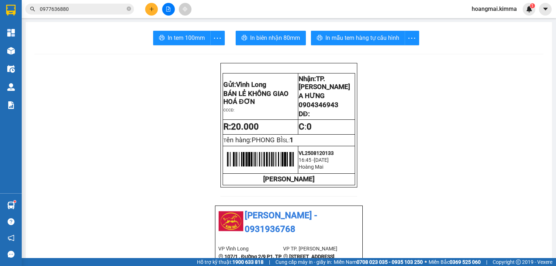
click at [150, 9] on icon "plus" at bounding box center [151, 9] width 5 height 5
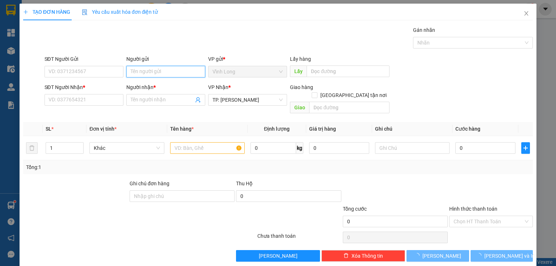
click at [157, 70] on input "Người gửi" at bounding box center [165, 72] width 79 height 12
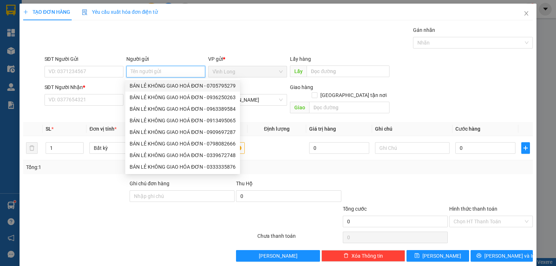
click at [159, 87] on div "BÁN LẺ KHÔNG GIAO HOÁ ĐƠN - 0705795279" at bounding box center [183, 86] width 106 height 8
type input "0705795279"
type input "BÁN LẺ KHÔNG GIAO HOÁ ĐƠN"
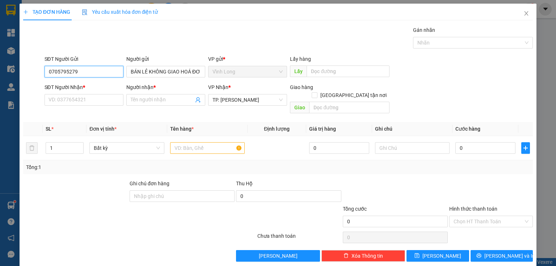
drag, startPoint x: 86, startPoint y: 71, endPoint x: 0, endPoint y: 65, distance: 86.3
click at [0, 65] on div "TẠO ĐƠN HÀNG Yêu cầu xuất hóa đơn điện tử Transit Pickup Surcharge Ids Transit …" at bounding box center [278, 133] width 556 height 266
click at [194, 145] on input "text" at bounding box center [207, 148] width 75 height 12
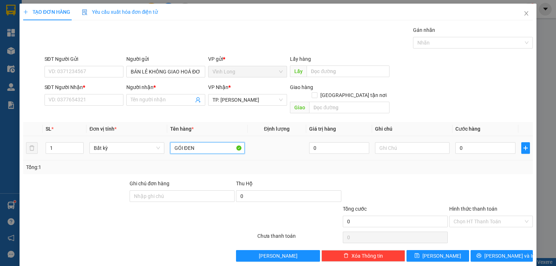
type input "GÓI ĐEN"
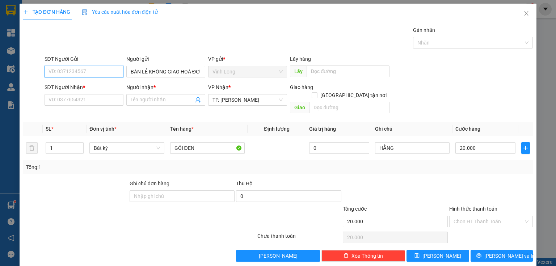
click at [102, 74] on input "SĐT Người Gửi" at bounding box center [83, 72] width 79 height 12
click at [107, 105] on input "SĐT Người Nhận *" at bounding box center [83, 100] width 79 height 12
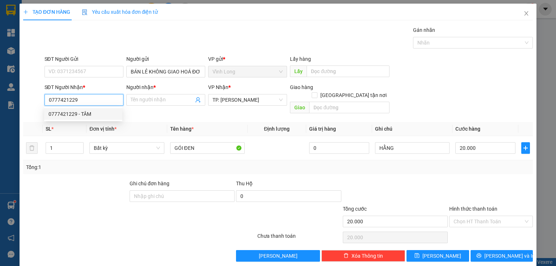
click at [111, 111] on div "0777421229 - TÂM" at bounding box center [82, 114] width 69 height 8
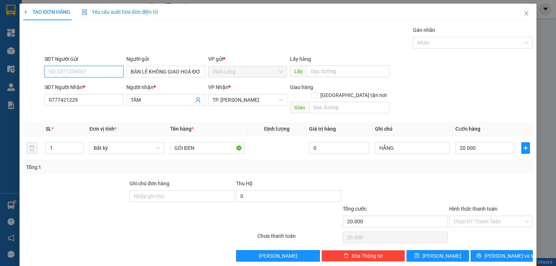
click at [109, 69] on input "SĐT Người Gửi" at bounding box center [83, 72] width 79 height 12
drag, startPoint x: 465, startPoint y: 213, endPoint x: 470, endPoint y: 229, distance: 16.2
click at [467, 216] on input "Hình thức thanh toán" at bounding box center [488, 221] width 70 height 11
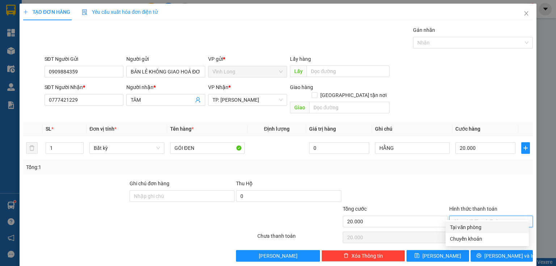
drag, startPoint x: 470, startPoint y: 229, endPoint x: 469, endPoint y: 199, distance: 30.4
click at [470, 229] on div "Tại văn phòng" at bounding box center [487, 227] width 75 height 8
click at [468, 179] on div at bounding box center [490, 191] width 85 height 25
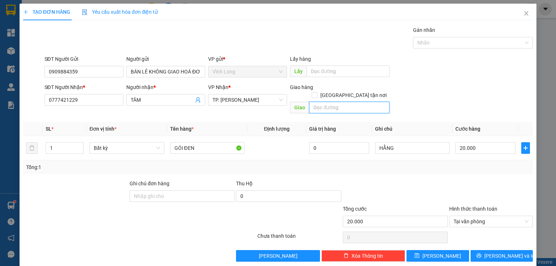
click at [351, 102] on input "text" at bounding box center [349, 108] width 80 height 12
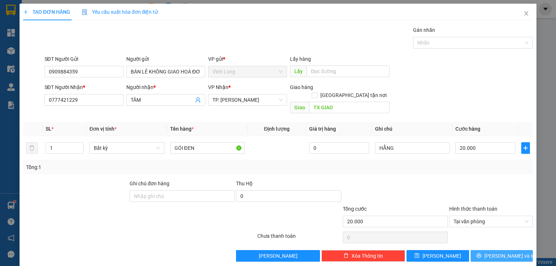
click at [479, 250] on button "[PERSON_NAME] và In" at bounding box center [501, 256] width 63 height 12
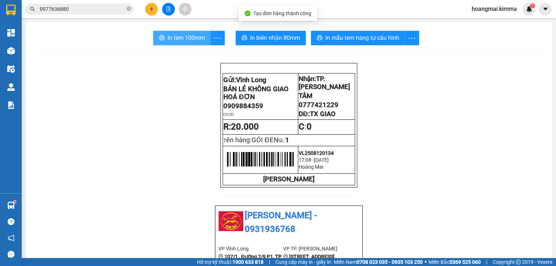
click at [191, 41] on span "In tem 100mm" at bounding box center [185, 37] width 37 height 9
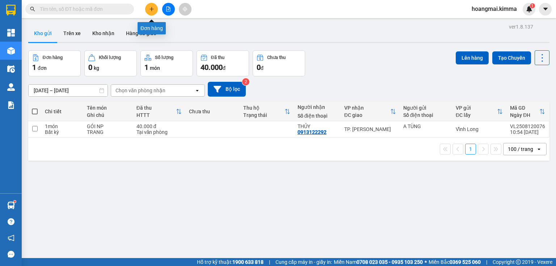
click at [149, 9] on icon "plus" at bounding box center [151, 9] width 5 height 5
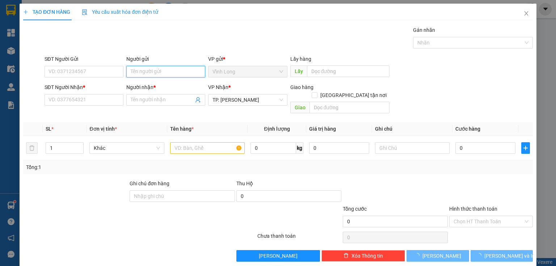
click at [165, 69] on input "Người gửi" at bounding box center [165, 72] width 79 height 12
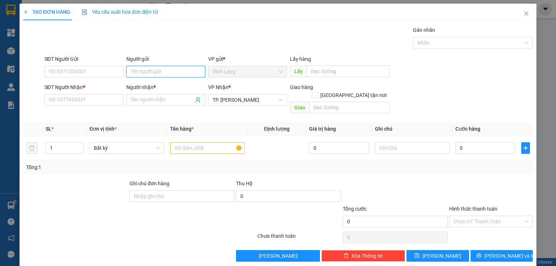
click at [165, 69] on input "Người gửi" at bounding box center [165, 72] width 79 height 12
click at [114, 75] on input "SĐT Người Gửi" at bounding box center [83, 72] width 79 height 12
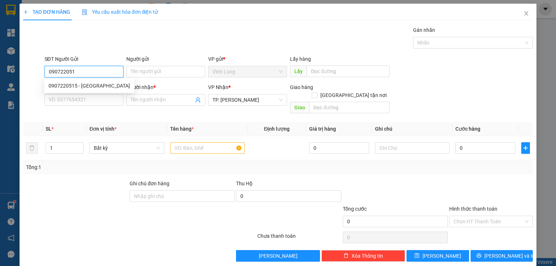
type input "0907220515"
click at [82, 84] on div "0907220515 - GIANG KT" at bounding box center [88, 86] width 81 height 8
type input "GIANG KT"
type input "0907220515"
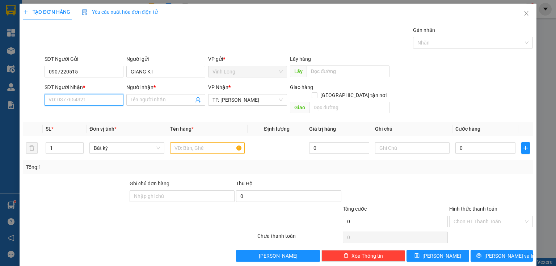
click at [105, 98] on input "SĐT Người Nhận *" at bounding box center [83, 100] width 79 height 12
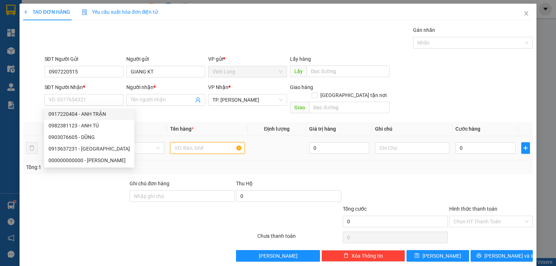
click at [205, 142] on input "text" at bounding box center [207, 148] width 75 height 12
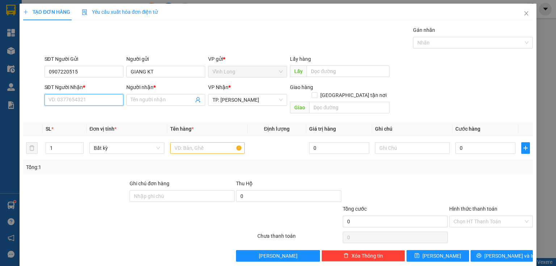
click at [116, 97] on input "SĐT Người Nhận *" at bounding box center [83, 100] width 79 height 12
click at [89, 110] on div "0917228973 - TRANG" at bounding box center [83, 114] width 78 height 12
type input "0917228973"
type input "TRANG"
drag, startPoint x: 97, startPoint y: 102, endPoint x: 40, endPoint y: 107, distance: 57.4
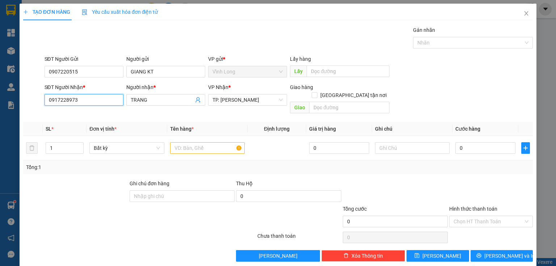
click at [22, 106] on div "SĐT Người Nhận * 0917228973 0917228973 Người nhận * TRANG VP Nhận * TP. Hồ Chí …" at bounding box center [277, 99] width 511 height 33
click at [98, 123] on div "0917220404 - ANH TRẬN" at bounding box center [82, 126] width 69 height 8
type input "0917220404"
type input "ANH TRẬN"
type input "0917220404"
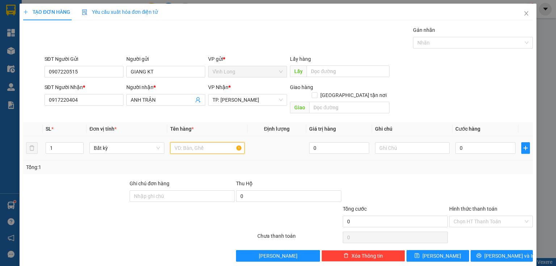
click at [206, 142] on input "text" at bounding box center [207, 148] width 75 height 12
type input "P"
type input "HỒ SƠ"
click at [401, 142] on input "text" at bounding box center [412, 148] width 75 height 12
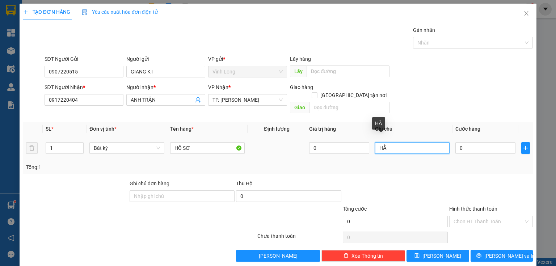
type input "H"
type input "GIANG KT"
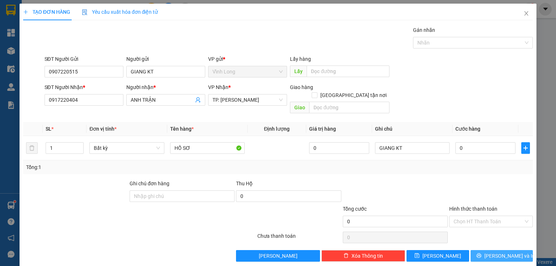
click at [481, 253] on icon "printer" at bounding box center [478, 255] width 5 height 5
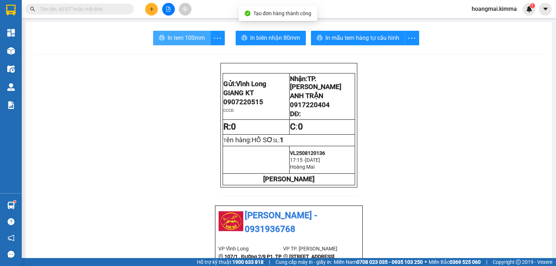
click at [172, 37] on span "In tem 100mm" at bounding box center [185, 37] width 37 height 9
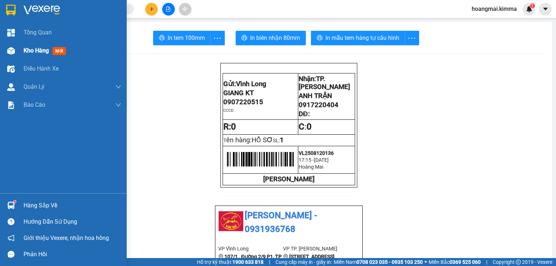
click at [43, 52] on span "Kho hàng" at bounding box center [36, 50] width 25 height 7
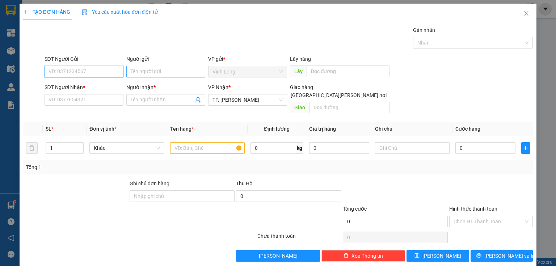
click at [154, 66] on input "Người gửi" at bounding box center [165, 72] width 79 height 12
click at [162, 72] on input "Người gửi" at bounding box center [165, 72] width 79 height 12
type input "BA"
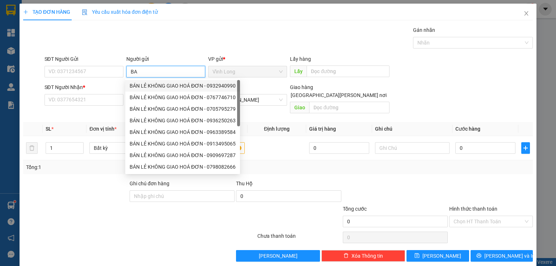
click at [156, 90] on div "BÁN LẺ KHÔNG GIAO HOÁ ĐƠN - 0932940990" at bounding box center [182, 86] width 115 height 12
type input "0932940990"
type input "BÁN LẺ KHÔNG GIAO HOÁ ĐƠN"
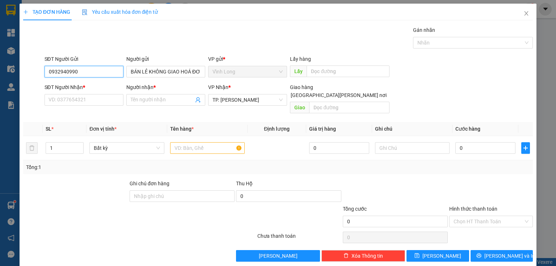
drag, startPoint x: 89, startPoint y: 67, endPoint x: 0, endPoint y: 89, distance: 92.1
click at [0, 89] on div "TẠO ĐƠN HÀNG Yêu cầu xuất hóa đơn điện tử Transit Pickup Surcharge Ids Transit …" at bounding box center [278, 133] width 556 height 266
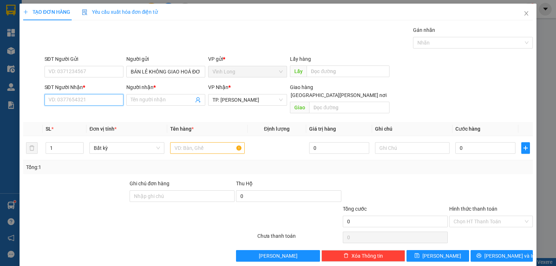
click at [84, 104] on input "SĐT Người Nhận *" at bounding box center [83, 100] width 79 height 12
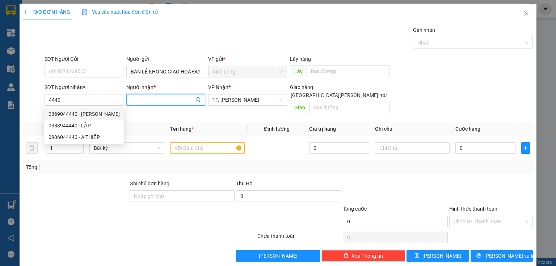
click at [139, 97] on input "Người nhận *" at bounding box center [162, 100] width 63 height 8
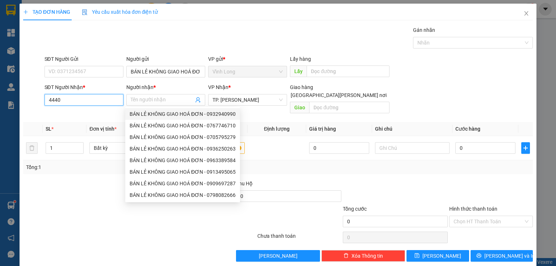
click at [71, 96] on input "4440" at bounding box center [83, 100] width 79 height 12
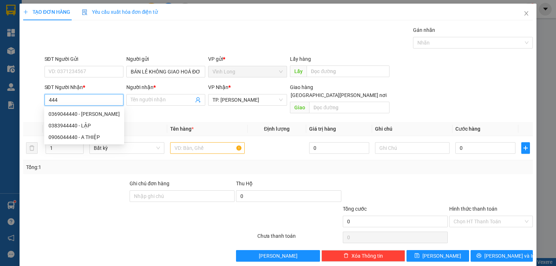
click at [47, 101] on input "444" at bounding box center [83, 100] width 79 height 12
click at [62, 112] on div "0939560444 - ANH NHỰT" at bounding box center [82, 114] width 69 height 8
type input "0939560444"
type input "ANH NHỰT"
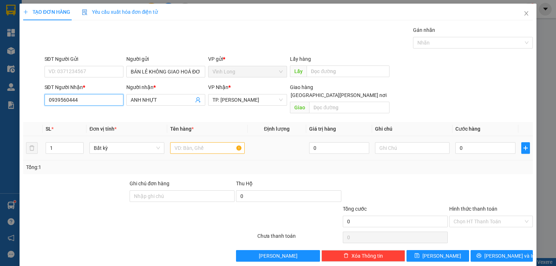
type input "0939560444"
click at [186, 141] on div at bounding box center [207, 148] width 75 height 14
click at [186, 142] on input "text" at bounding box center [207, 148] width 75 height 12
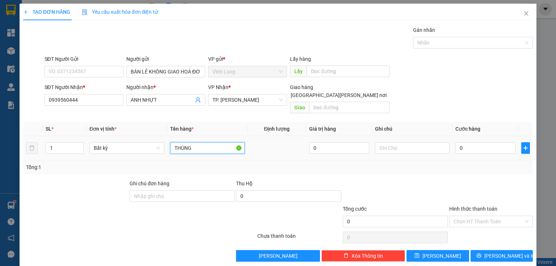
type input "THÙNG"
type input "HẰNG"
type input "8"
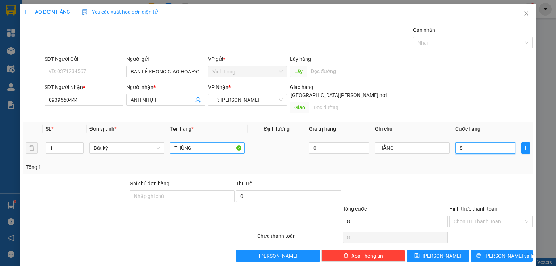
type input "80"
type input "80.000"
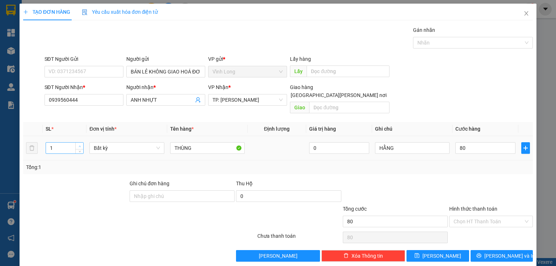
type input "80.000"
click at [81, 144] on span "up" at bounding box center [79, 146] width 4 height 4
type input "2"
click at [81, 144] on span "up" at bounding box center [79, 146] width 4 height 4
drag, startPoint x: 421, startPoint y: 191, endPoint x: 454, endPoint y: 198, distance: 34.1
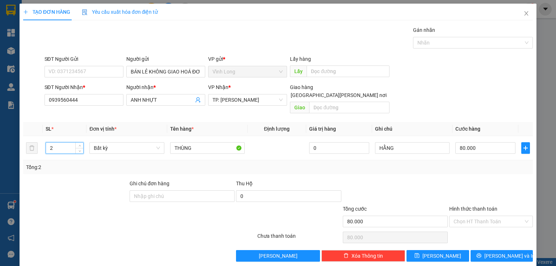
click at [421, 190] on div at bounding box center [395, 191] width 106 height 25
type input "0"
click at [475, 142] on input "0" at bounding box center [485, 148] width 60 height 12
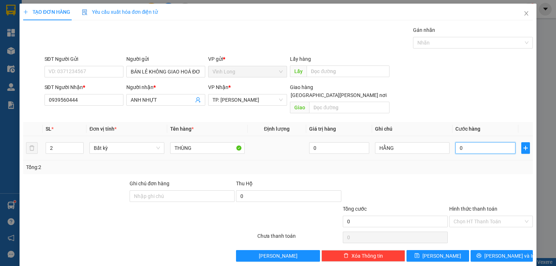
type input "8"
type input "80"
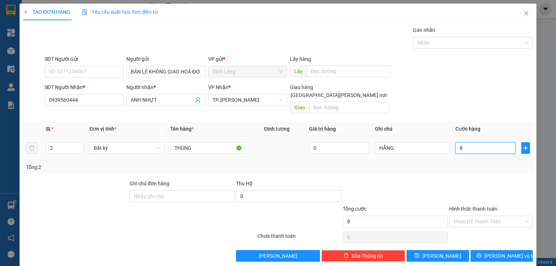
type input "80"
type input "80.000"
click at [467, 150] on td "80.000" at bounding box center [485, 148] width 66 height 24
click at [472, 216] on input "Hình thức thanh toán" at bounding box center [488, 221] width 70 height 11
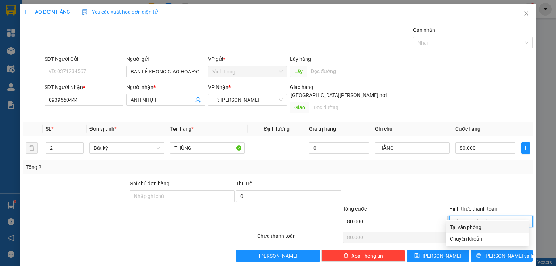
click at [475, 224] on div "Tại văn phòng" at bounding box center [487, 227] width 75 height 8
type input "0"
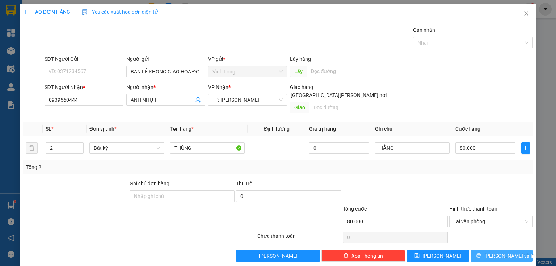
click at [484, 251] on button "[PERSON_NAME] và In" at bounding box center [501, 256] width 63 height 12
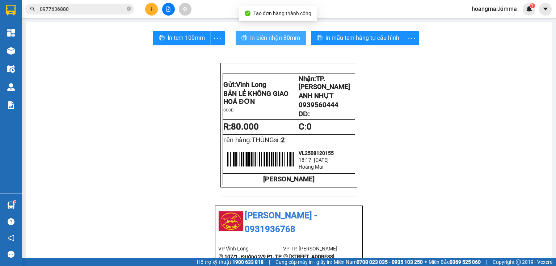
click at [257, 40] on span "In biên nhận 80mm" at bounding box center [275, 37] width 50 height 9
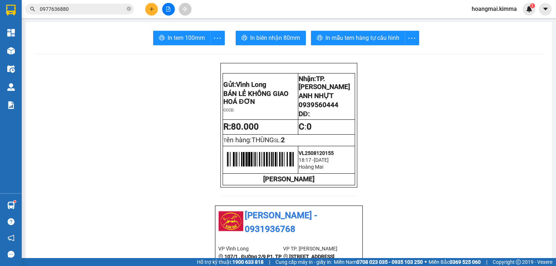
click at [192, 37] on span "In tem 100mm" at bounding box center [185, 37] width 37 height 9
click at [151, 7] on icon "plus" at bounding box center [151, 9] width 5 height 5
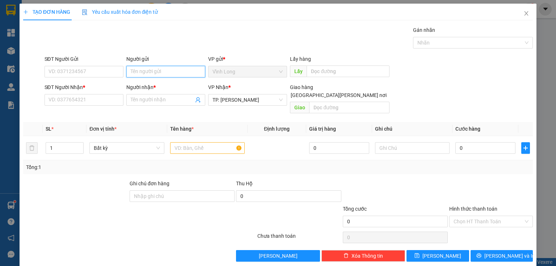
click at [137, 70] on input "Người gửi" at bounding box center [165, 72] width 79 height 12
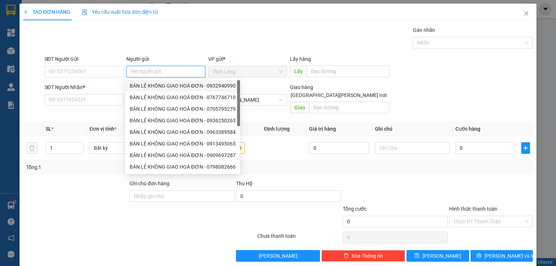
drag, startPoint x: 158, startPoint y: 86, endPoint x: 139, endPoint y: 91, distance: 19.9
click at [154, 88] on div "BÁN LẺ KHÔNG GIAO HOÁ ĐƠN - 0932940990" at bounding box center [183, 86] width 106 height 8
type input "0932940990"
type input "BÁN LẺ KHÔNG GIAO HOÁ ĐƠN"
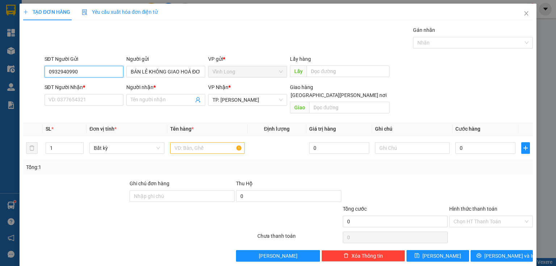
drag, startPoint x: 61, startPoint y: 74, endPoint x: 0, endPoint y: 96, distance: 64.5
click at [0, 96] on div "TẠO ĐƠN HÀNG Yêu cầu xuất hóa đơn điện tử Transit Pickup Surcharge Ids Transit …" at bounding box center [278, 133] width 556 height 266
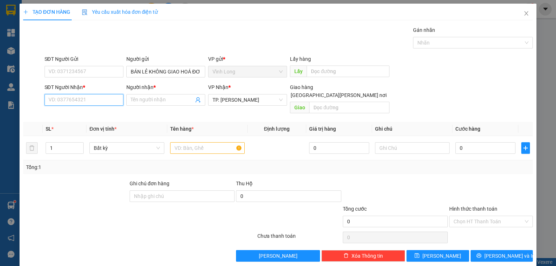
click at [108, 101] on input "SĐT Người Nhận *" at bounding box center [83, 100] width 79 height 12
click at [100, 113] on div "0763333444 - MINH ĐỨC" at bounding box center [83, 114] width 71 height 8
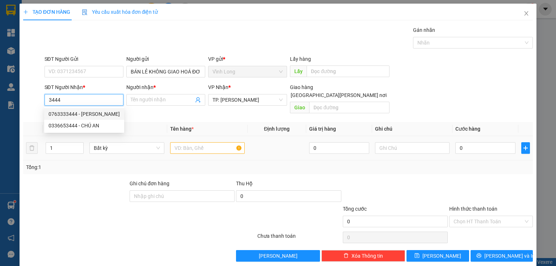
type input "0763333444"
type input "[PERSON_NAME]"
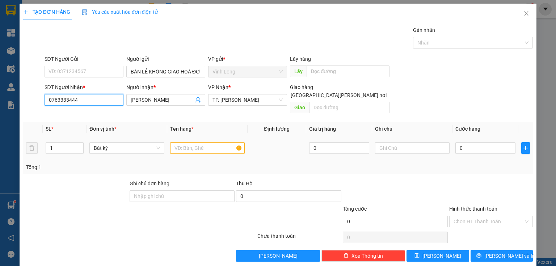
type input "0763333444"
click at [198, 144] on input "text" at bounding box center [207, 148] width 75 height 12
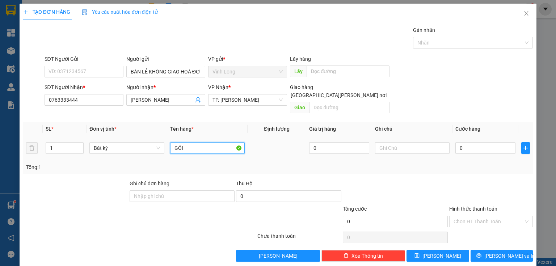
type input "GÓI"
type input "HẰNG"
type input "2"
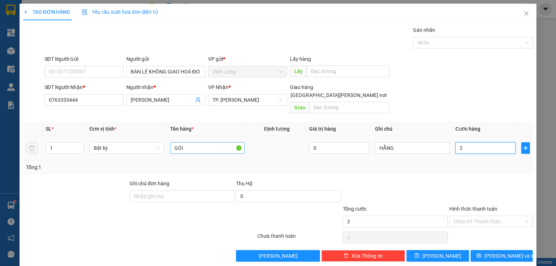
type input "20"
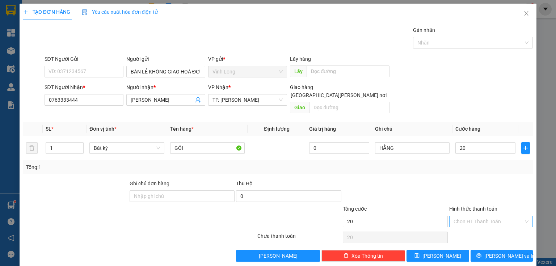
type input "20.000"
click at [488, 216] on input "Hình thức thanh toán" at bounding box center [488, 221] width 70 height 11
click at [488, 227] on div "Tại văn phòng" at bounding box center [487, 227] width 75 height 8
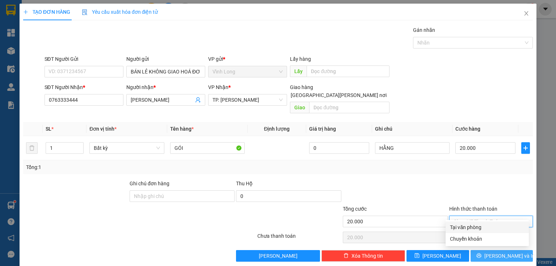
type input "0"
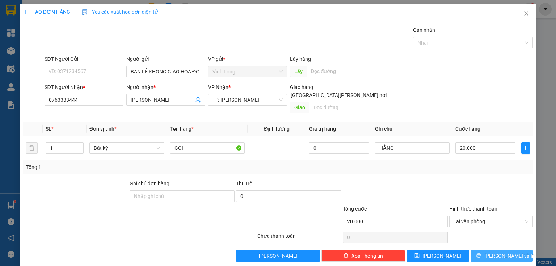
click at [501, 252] on span "[PERSON_NAME] và In" at bounding box center [509, 256] width 51 height 8
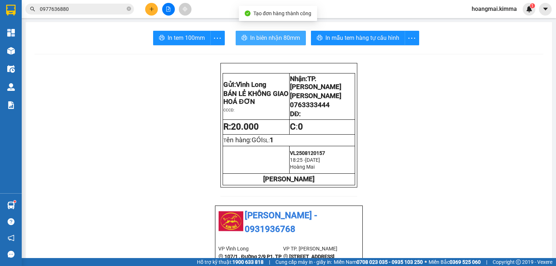
drag, startPoint x: 254, startPoint y: 39, endPoint x: 254, endPoint y: 43, distance: 4.4
click at [255, 39] on span "In biên nhận 80mm" at bounding box center [275, 37] width 50 height 9
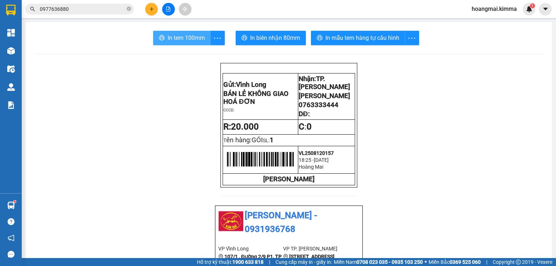
click at [194, 40] on span "In tem 100mm" at bounding box center [185, 37] width 37 height 9
click at [152, 6] on button at bounding box center [151, 9] width 13 height 13
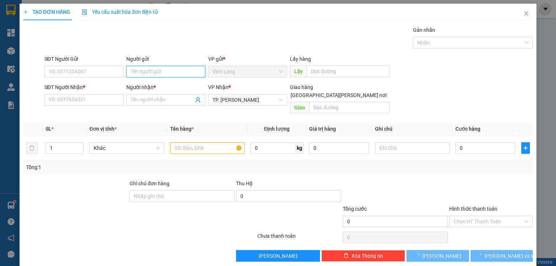
click at [168, 70] on input "Người gửi" at bounding box center [165, 72] width 79 height 12
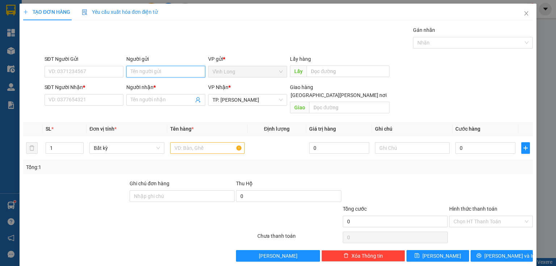
click at [168, 70] on input "Người gửi" at bounding box center [165, 72] width 79 height 12
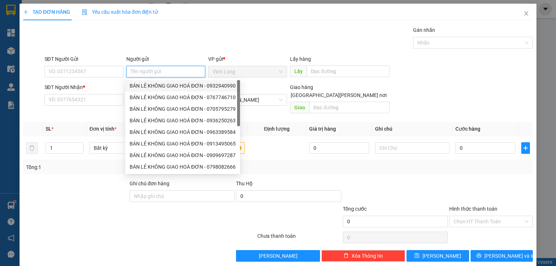
click at [171, 87] on div "BÁN LẺ KHÔNG GIAO HOÁ ĐƠN - 0932940990" at bounding box center [183, 86] width 106 height 8
type input "0932940990"
type input "BÁN LẺ KHÔNG GIAO HOÁ ĐƠN"
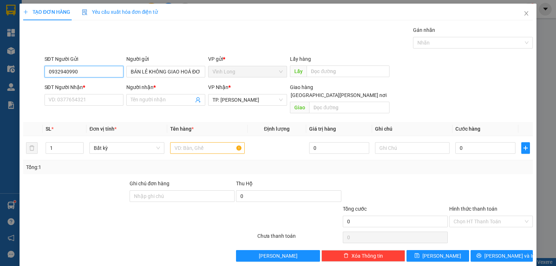
drag, startPoint x: 93, startPoint y: 73, endPoint x: 0, endPoint y: 82, distance: 93.0
click at [0, 82] on div "TẠO ĐƠN HÀNG Yêu cầu xuất hóa đơn điện tử Transit Pickup Surcharge Ids Transit …" at bounding box center [278, 133] width 556 height 266
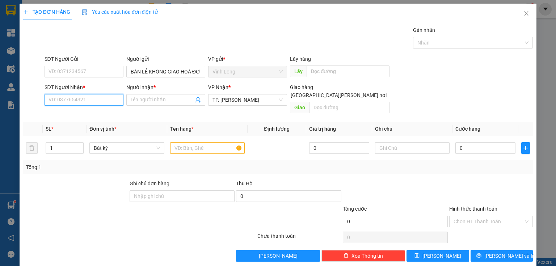
click at [79, 99] on input "SĐT Người Nhận *" at bounding box center [83, 100] width 79 height 12
type input "0902430555"
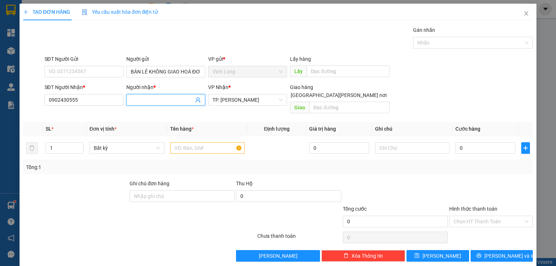
click at [152, 98] on input "Người nhận *" at bounding box center [162, 100] width 63 height 8
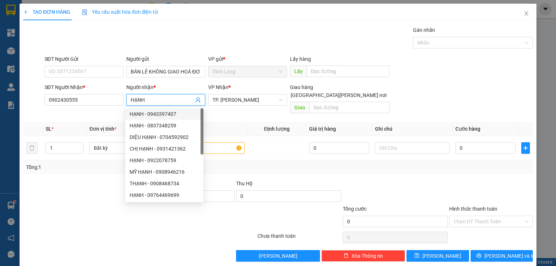
type input "HẠNH"
drag, startPoint x: 370, startPoint y: 158, endPoint x: 216, endPoint y: 155, distance: 154.9
click at [368, 163] on div "Tổng: 1" at bounding box center [278, 167] width 504 height 8
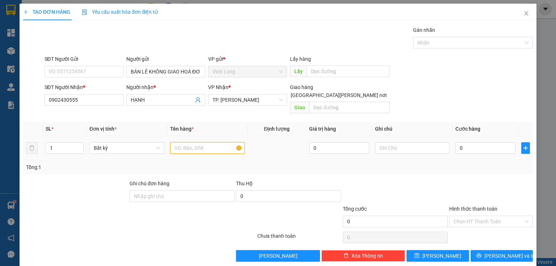
click at [216, 142] on input "text" at bounding box center [207, 148] width 75 height 12
type input "THÙNG"
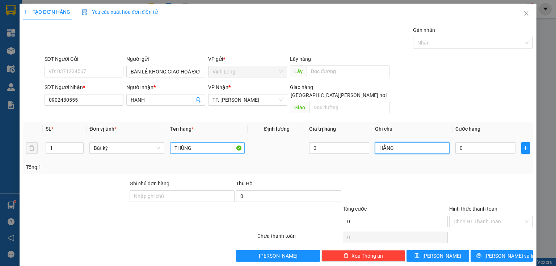
type input "HẰNG"
type input "4"
type input "40"
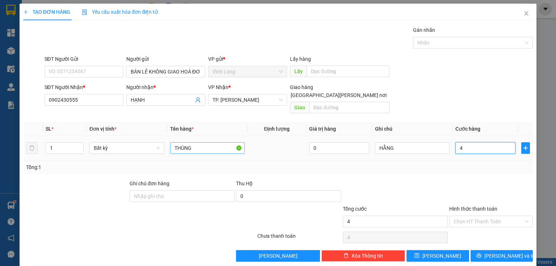
type input "40"
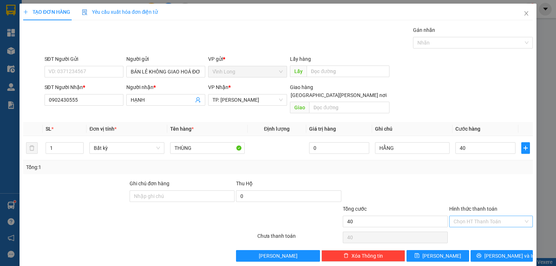
type input "40.000"
click at [491, 216] on input "Hình thức thanh toán" at bounding box center [488, 221] width 70 height 11
click at [481, 231] on div "Tại văn phòng" at bounding box center [487, 227] width 75 height 8
type input "0"
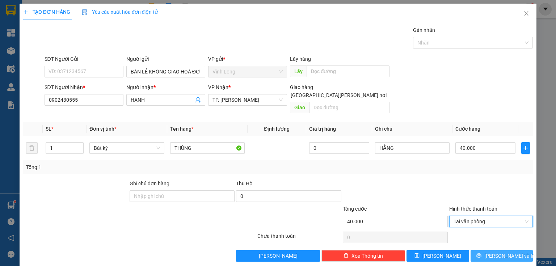
click at [495, 252] on span "[PERSON_NAME] và In" at bounding box center [509, 256] width 51 height 8
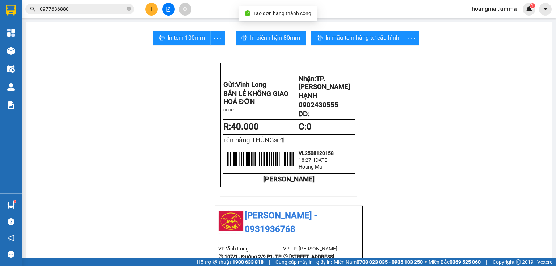
drag, startPoint x: 255, startPoint y: 35, endPoint x: 269, endPoint y: 49, distance: 20.5
click at [255, 36] on span "In biên nhận 80mm" at bounding box center [275, 37] width 50 height 9
click at [186, 39] on span "In tem 100mm" at bounding box center [185, 37] width 37 height 9
click at [96, 13] on span "0977636880" at bounding box center [79, 9] width 109 height 11
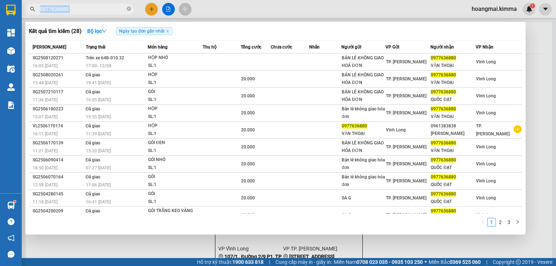
click at [96, 13] on span "0977636880" at bounding box center [79, 9] width 109 height 11
click at [85, 14] on div at bounding box center [278, 133] width 556 height 266
click at [86, 12] on input "0977636880" at bounding box center [82, 9] width 85 height 8
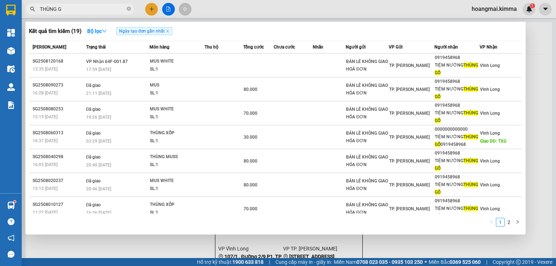
type input "THÙNG GỖ"
click at [129, 7] on icon "close-circle" at bounding box center [129, 9] width 4 height 4
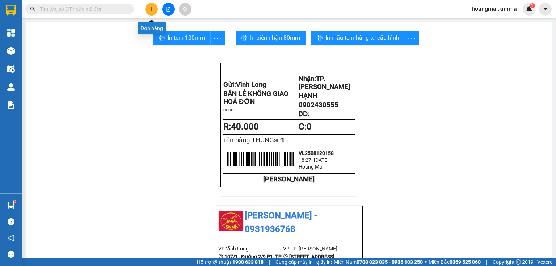
click at [154, 10] on button at bounding box center [151, 9] width 13 height 13
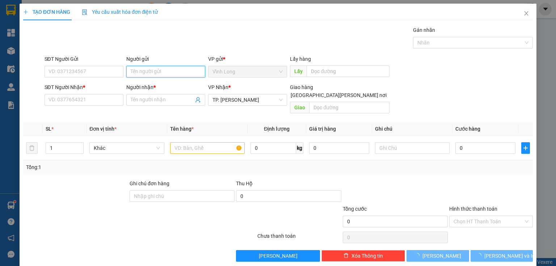
click at [172, 70] on input "Người gửi" at bounding box center [165, 72] width 79 height 12
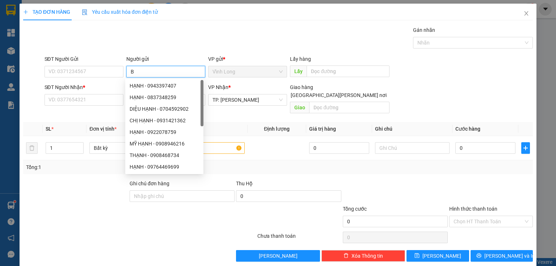
type input "BA"
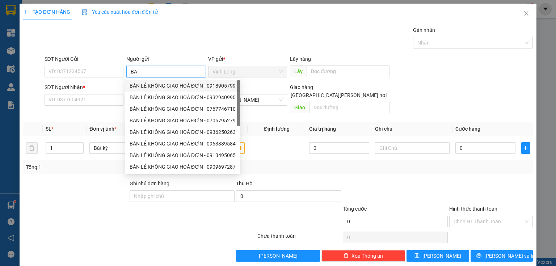
click at [161, 89] on div "BÁN LẺ KHÔNG GIAO HOÁ ĐƠN - 0918905799" at bounding box center [183, 86] width 106 height 8
type input "0918905799"
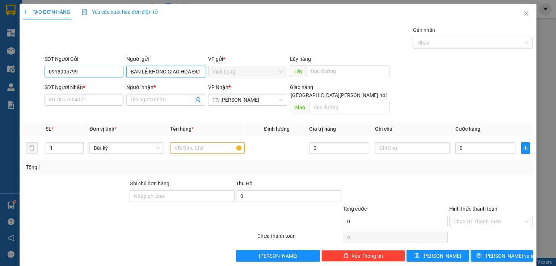
type input "BÁN LẺ KHÔNG GIAO HOÁ ĐƠN"
drag, startPoint x: 85, startPoint y: 71, endPoint x: 0, endPoint y: 68, distance: 84.7
click at [0, 68] on div "TẠO ĐƠN HÀNG Yêu cầu xuất hóa đơn điện tử Transit Pickup Surcharge Ids Transit …" at bounding box center [278, 133] width 556 height 266
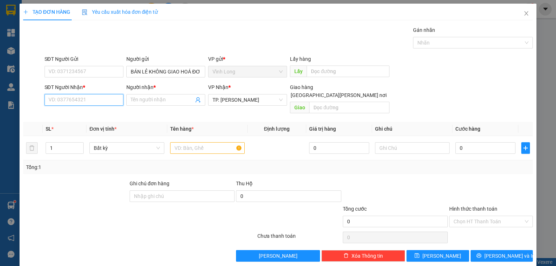
click at [57, 98] on input "SĐT Người Nhận *" at bounding box center [83, 100] width 79 height 12
click at [69, 115] on div "0901223026 - HUYỀN" at bounding box center [82, 114] width 69 height 8
type input "0901223026"
type input "HUYỀN"
type input "0901223026"
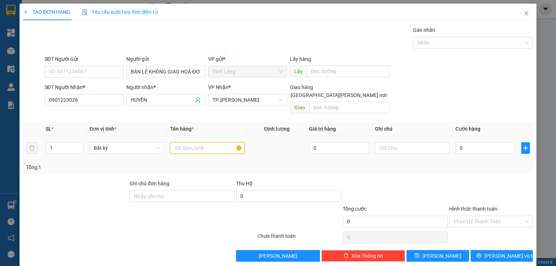
click at [213, 142] on input "text" at bounding box center [207, 148] width 75 height 12
type input "THÙNG DÀI"
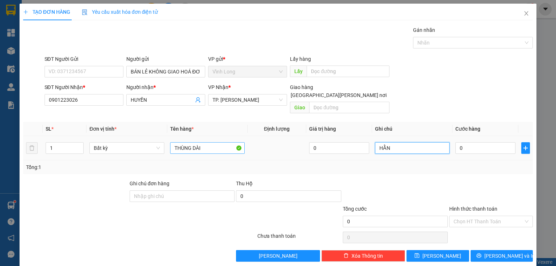
type input "HẰNG"
type input "3"
type input "30"
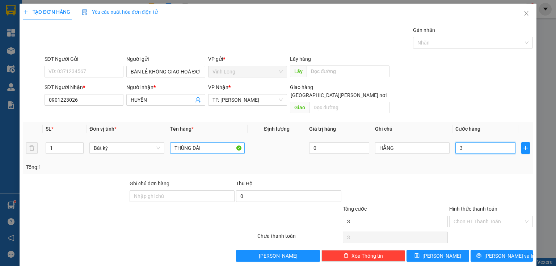
type input "30"
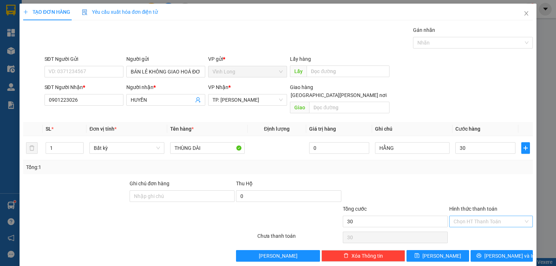
type input "30.000"
click at [492, 216] on input "Hình thức thanh toán" at bounding box center [488, 221] width 70 height 11
click at [488, 226] on div "Tại văn phòng" at bounding box center [487, 227] width 75 height 8
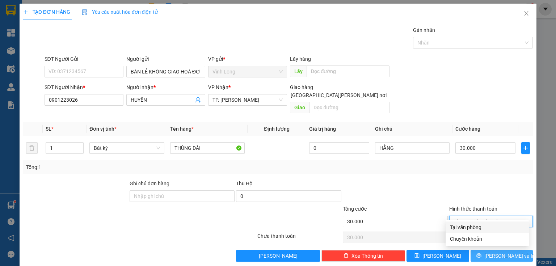
type input "0"
click at [504, 252] on span "Lưu và In" at bounding box center [509, 256] width 51 height 8
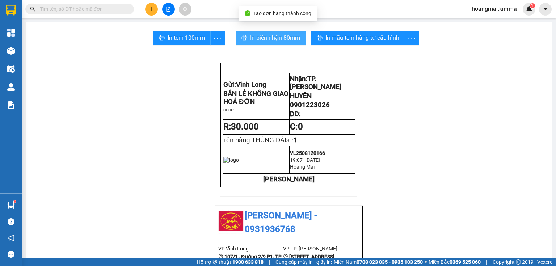
click at [250, 41] on span "In biên nhận 80mm" at bounding box center [275, 37] width 50 height 9
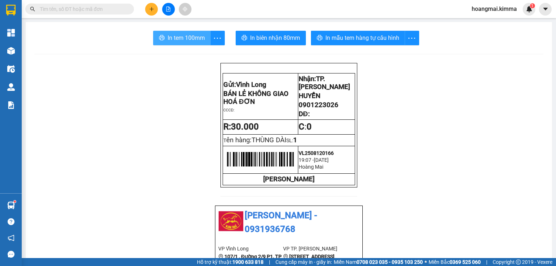
drag, startPoint x: 200, startPoint y: 39, endPoint x: 247, endPoint y: 52, distance: 49.1
click at [200, 39] on span "In tem 100mm" at bounding box center [185, 37] width 37 height 9
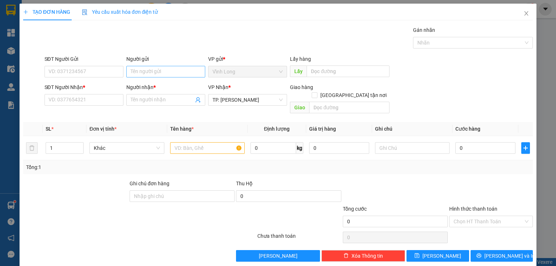
click at [158, 64] on div "Người gửi" at bounding box center [165, 60] width 79 height 11
click at [158, 66] on input "Người gửi" at bounding box center [165, 72] width 79 height 12
click at [159, 70] on input "Người gửi" at bounding box center [165, 72] width 79 height 12
click at [162, 71] on input "Người gửi" at bounding box center [165, 72] width 79 height 12
click at [161, 71] on input "Người gửi" at bounding box center [165, 72] width 79 height 12
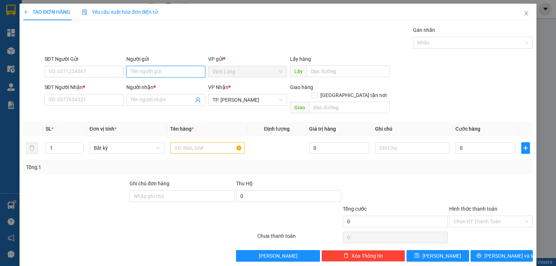
click at [161, 71] on input "Người gửi" at bounding box center [165, 72] width 79 height 12
type input "BA"
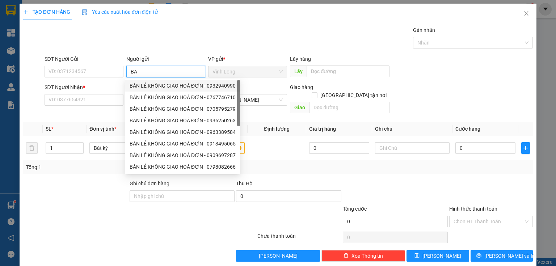
drag, startPoint x: 166, startPoint y: 84, endPoint x: 100, endPoint y: 71, distance: 67.9
click at [165, 84] on div "BÁN LẺ KHÔNG GIAO HOÁ ĐƠN - 0932940990" at bounding box center [183, 86] width 106 height 8
type input "0932940990"
type input "BÁN LẺ KHÔNG GIAO HOÁ ĐƠN"
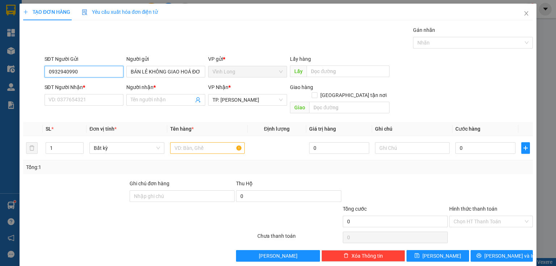
drag, startPoint x: 105, startPoint y: 65, endPoint x: 20, endPoint y: 68, distance: 84.3
click at [20, 68] on div "TẠO ĐƠN HÀNG Yêu cầu xuất hóa đơn điện tử Transit Pickup Surcharge Ids Transit …" at bounding box center [278, 135] width 517 height 263
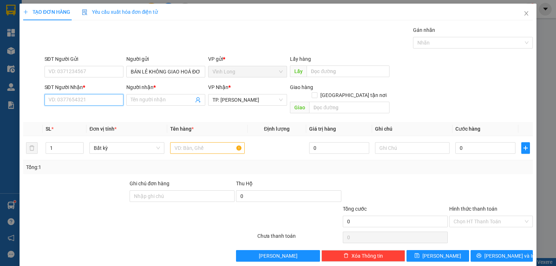
click at [106, 95] on input "SĐT Người Nhận *" at bounding box center [83, 100] width 79 height 12
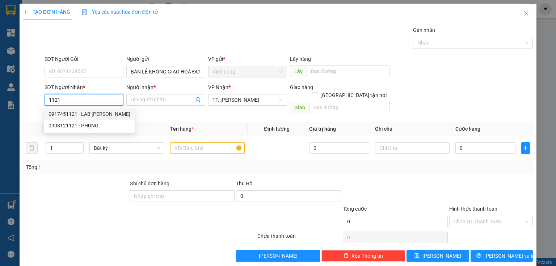
drag, startPoint x: 106, startPoint y: 112, endPoint x: 143, endPoint y: 115, distance: 37.8
click at [106, 112] on div "0917451121 - LAB [PERSON_NAME]" at bounding box center [89, 114] width 82 height 8
type input "0917451121"
type input "LAB [PERSON_NAME]"
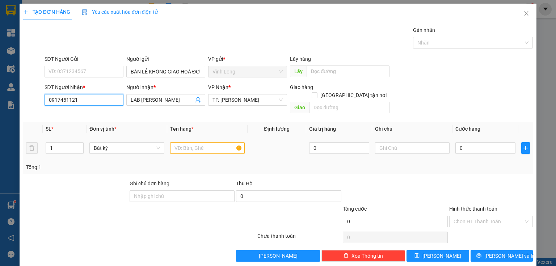
type input "0917451121"
click at [192, 143] on input "text" at bounding box center [207, 148] width 75 height 12
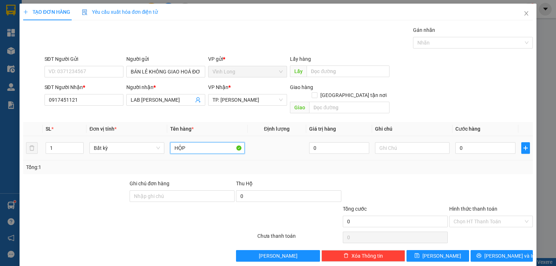
type input "HỘP"
type input "HẰNG/BS LIÊN"
type input "2"
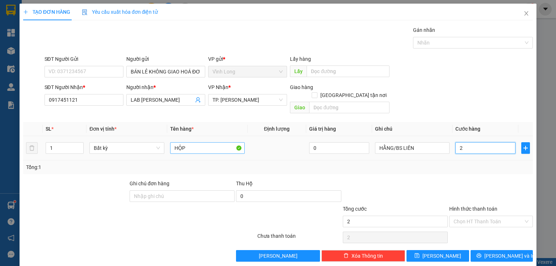
type input "20"
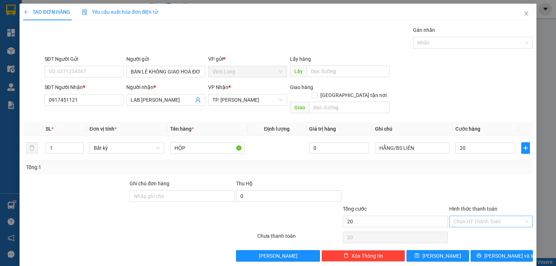
type input "20.000"
click at [479, 216] on input "Hình thức thanh toán" at bounding box center [488, 221] width 70 height 11
click at [480, 228] on div "Tại văn phòng" at bounding box center [487, 227] width 75 height 8
type input "0"
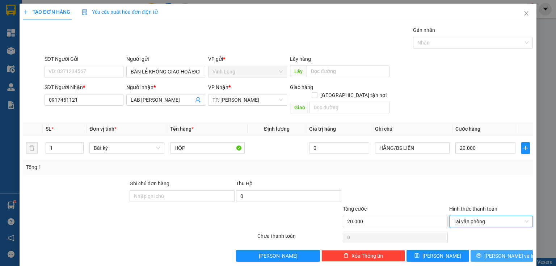
click at [495, 252] on span "Lưu và In" at bounding box center [509, 256] width 51 height 8
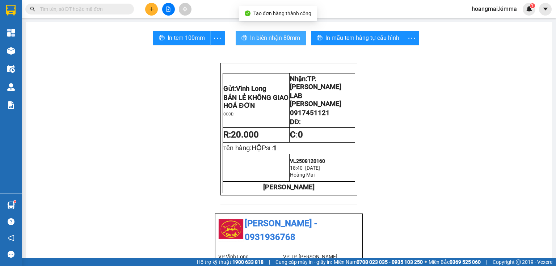
click at [248, 33] on button "In biên nhận 80mm" at bounding box center [271, 38] width 70 height 14
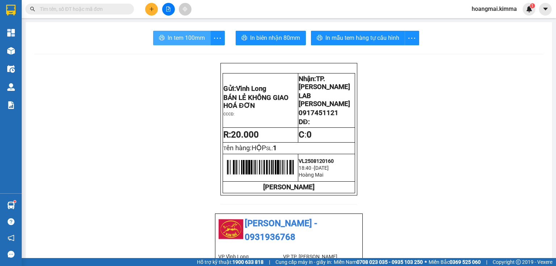
drag, startPoint x: 199, startPoint y: 33, endPoint x: 228, endPoint y: 39, distance: 29.8
click at [199, 34] on span "In tem 100mm" at bounding box center [185, 37] width 37 height 9
drag, startPoint x: 143, startPoint y: 10, endPoint x: 148, endPoint y: 9, distance: 5.2
click at [146, 9] on div at bounding box center [168, 9] width 54 height 13
click at [150, 9] on button at bounding box center [151, 9] width 13 height 13
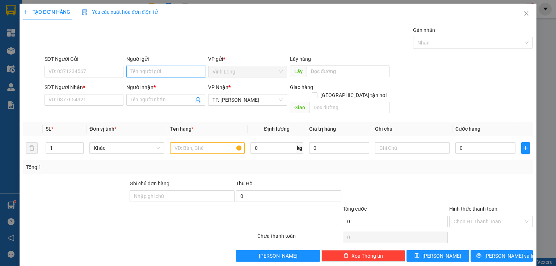
click at [184, 73] on input "Người gửi" at bounding box center [165, 72] width 79 height 12
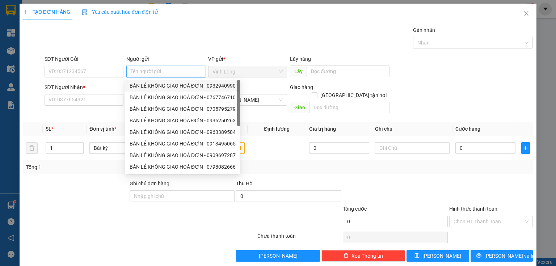
drag, startPoint x: 171, startPoint y: 86, endPoint x: 159, endPoint y: 88, distance: 12.4
click at [171, 86] on div "BÁN LẺ KHÔNG GIAO HOÁ ĐƠN - 0932940990" at bounding box center [183, 86] width 106 height 8
type input "0932940990"
type input "BÁN LẺ KHÔNG GIAO HOÁ ĐƠN"
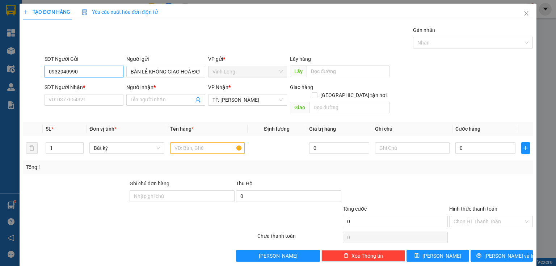
drag, startPoint x: 100, startPoint y: 72, endPoint x: 17, endPoint y: 77, distance: 83.0
click at [22, 76] on div "SĐT Người Gửi 0932940990 0932940990 Người gửi BÁN LẺ KHÔNG GIAO HOÁ ĐƠN VP gửi …" at bounding box center [277, 67] width 511 height 25
click at [201, 143] on input "text" at bounding box center [207, 148] width 75 height 12
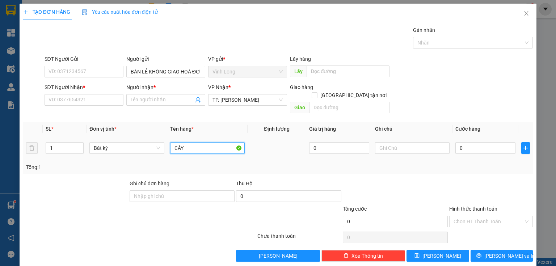
type input "CÂY"
type input "HẰNG"
type input "3"
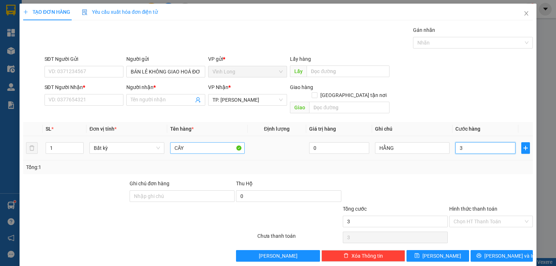
type input "30"
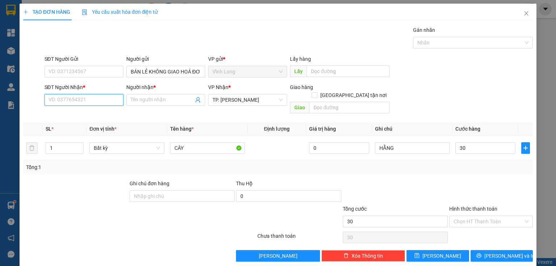
type input "30.000"
click at [82, 105] on input "SĐT Người Nhận *" at bounding box center [83, 100] width 79 height 12
type input "0908282043"
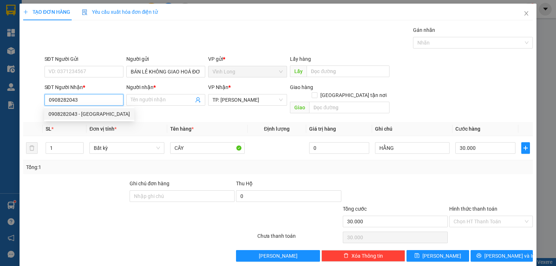
click at [95, 117] on div "0908282043 - ANH PHƯỚC" at bounding box center [88, 114] width 81 height 8
type input "ANH PHƯỚC"
type input "0908282043"
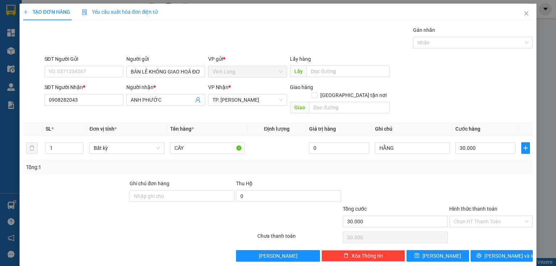
click at [374, 179] on div at bounding box center [395, 191] width 106 height 25
click at [478, 216] on input "Hình thức thanh toán" at bounding box center [488, 221] width 70 height 11
click at [482, 226] on div "Tại văn phòng" at bounding box center [487, 227] width 75 height 8
type input "0"
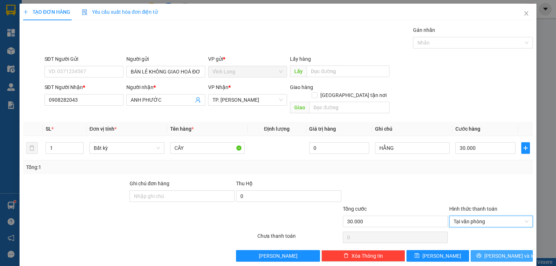
drag, startPoint x: 499, startPoint y: 245, endPoint x: 502, endPoint y: 245, distance: 3.7
click at [501, 252] on span "[PERSON_NAME] và In" at bounding box center [509, 256] width 51 height 8
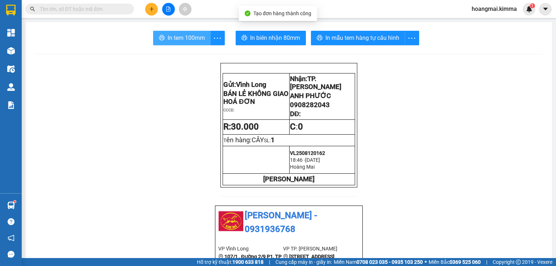
drag, startPoint x: 183, startPoint y: 35, endPoint x: 190, endPoint y: 40, distance: 8.5
click at [187, 37] on span "In tem 100mm" at bounding box center [185, 37] width 37 height 9
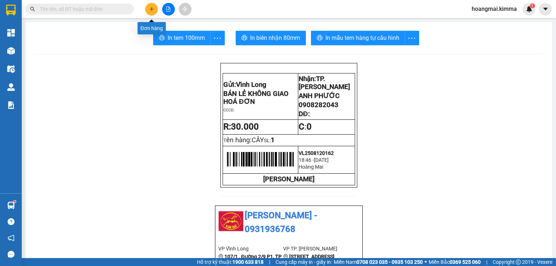
click at [154, 10] on button at bounding box center [151, 9] width 13 height 13
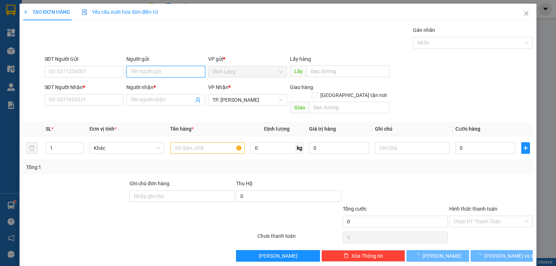
click at [156, 69] on input "Người gửi" at bounding box center [165, 72] width 79 height 12
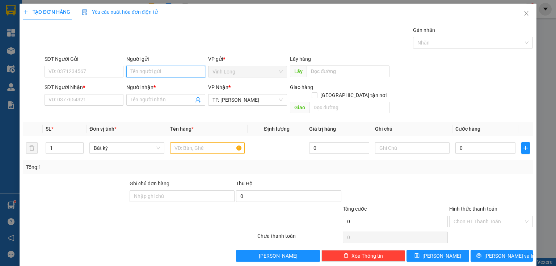
click at [156, 69] on input "Người gửi" at bounding box center [165, 72] width 79 height 12
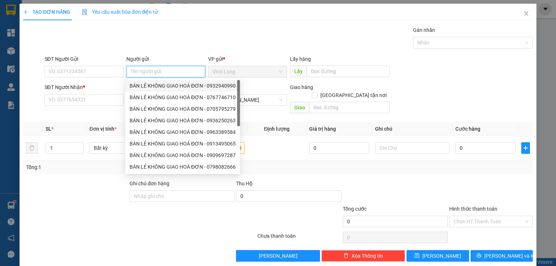
drag, startPoint x: 159, startPoint y: 81, endPoint x: 151, endPoint y: 86, distance: 9.2
click at [157, 85] on div "BÁN LẺ KHÔNG GIAO HOÁ ĐƠN - 0932940990" at bounding box center [183, 86] width 106 height 8
type input "0932940990"
type input "BÁN LẺ KHÔNG GIAO HOÁ ĐƠN"
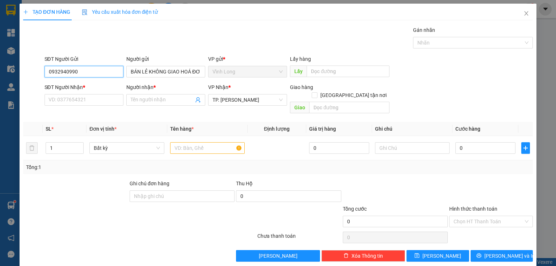
drag, startPoint x: 101, startPoint y: 67, endPoint x: 0, endPoint y: 95, distance: 104.9
click at [0, 95] on div "TẠO ĐƠN HÀNG Yêu cầu xuất hóa đơn điện tử Transit Pickup Surcharge Ids Transit …" at bounding box center [278, 133] width 556 height 266
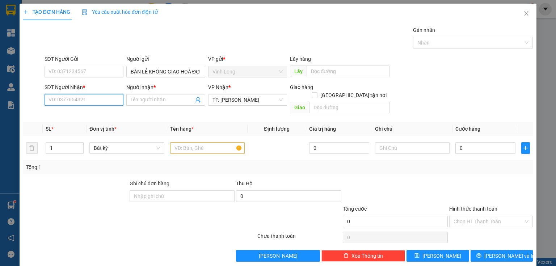
drag, startPoint x: 56, startPoint y: 99, endPoint x: 56, endPoint y: 86, distance: 13.4
click at [56, 99] on input "SĐT Người Nhận *" at bounding box center [83, 100] width 79 height 12
type input "0912526586"
click at [93, 113] on div "0912526586 - CTY HOÀNG QUỐC BẢO" at bounding box center [91, 114] width 86 height 8
type input "CTY HOÀNG QUỐC BẢO"
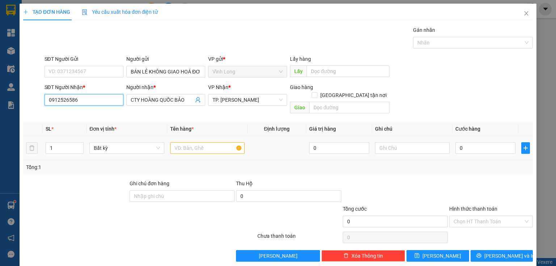
type input "0912526586"
click at [201, 142] on input "text" at bounding box center [207, 148] width 75 height 12
type input "H"
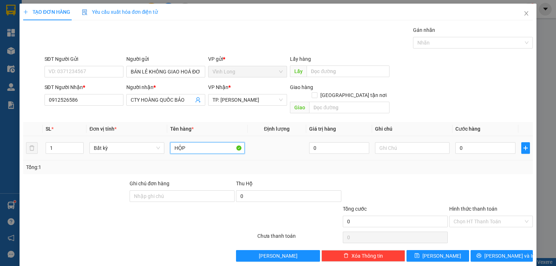
type input "HỘP"
type input "HẰNG"
type input "3"
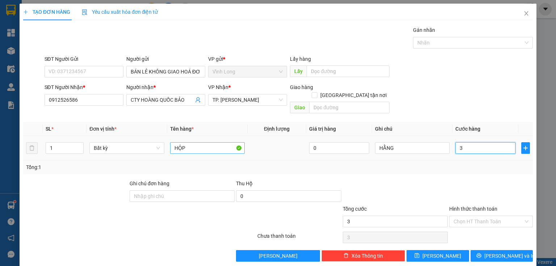
type input "30"
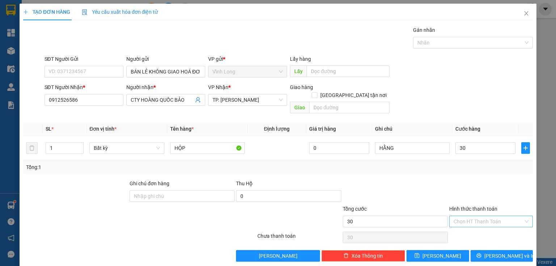
type input "30.000"
click at [485, 216] on input "Hình thức thanh toán" at bounding box center [488, 221] width 70 height 11
click at [483, 223] on div "Tại văn phòng" at bounding box center [486, 227] width 83 height 12
type input "0"
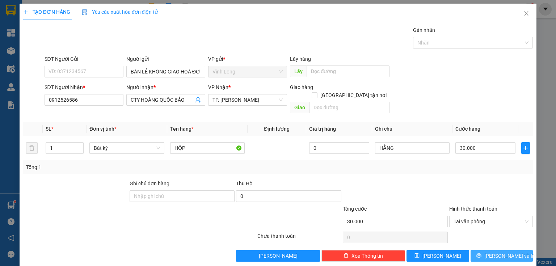
click at [493, 252] on span "[PERSON_NAME] và In" at bounding box center [509, 256] width 51 height 8
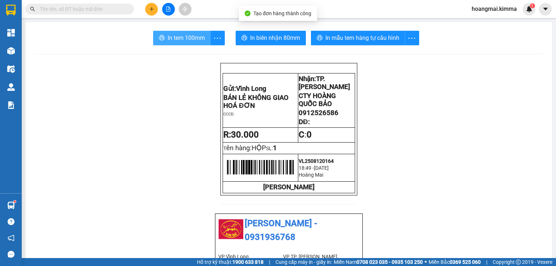
drag, startPoint x: 172, startPoint y: 34, endPoint x: 177, endPoint y: 38, distance: 5.9
click at [172, 34] on span "In tem 100mm" at bounding box center [185, 37] width 37 height 9
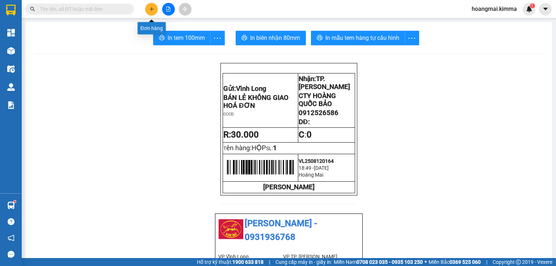
click at [154, 4] on button at bounding box center [151, 9] width 13 height 13
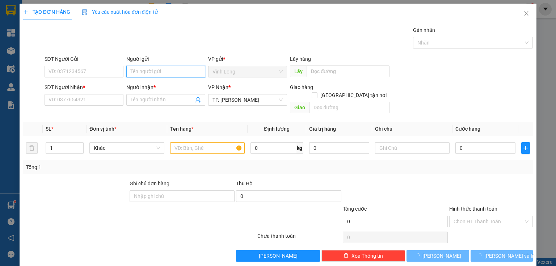
click at [170, 71] on input "Người gửi" at bounding box center [165, 72] width 79 height 12
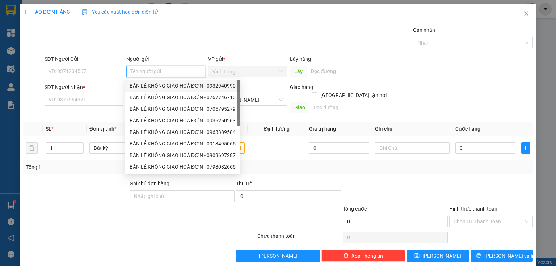
drag, startPoint x: 170, startPoint y: 84, endPoint x: 112, endPoint y: 85, distance: 57.9
click at [165, 83] on div "BÁN LẺ KHÔNG GIAO HOÁ ĐƠN - 0932940990" at bounding box center [183, 86] width 106 height 8
type input "0932940990"
type input "BÁN LẺ KHÔNG GIAO HOÁ ĐƠN"
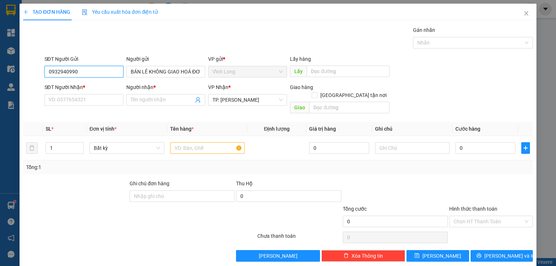
drag, startPoint x: 73, startPoint y: 66, endPoint x: 29, endPoint y: 75, distance: 45.0
click at [27, 76] on div "SĐT Người Gửi 0932940990 Người gửi BÁN LẺ KHÔNG GIAO HOÁ ĐƠN BÁN LẺ KHÔNG GIAO …" at bounding box center [277, 67] width 511 height 25
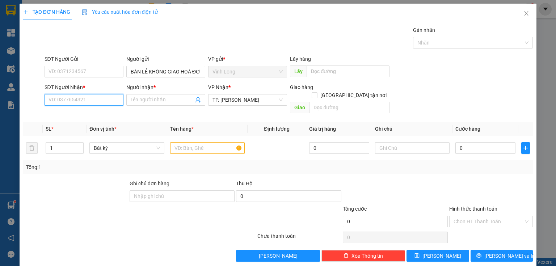
click at [72, 100] on input "SĐT Người Nhận *" at bounding box center [83, 100] width 79 height 12
drag, startPoint x: 78, startPoint y: 116, endPoint x: 98, endPoint y: 122, distance: 21.1
click at [80, 116] on div "0918606727 - LABO NHẬT NGUYỆT" at bounding box center [88, 114] width 81 height 8
type input "0918606727"
type input "LABO NHẬT NGUYỆT"
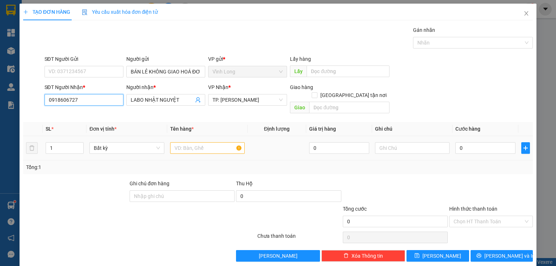
type input "0918606727"
click at [179, 136] on td at bounding box center [207, 148] width 80 height 24
click at [189, 142] on input "text" at bounding box center [207, 148] width 75 height 12
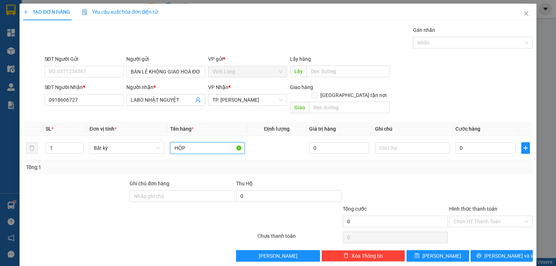
type input "HỘP"
type input "HẰNG"
type input "2"
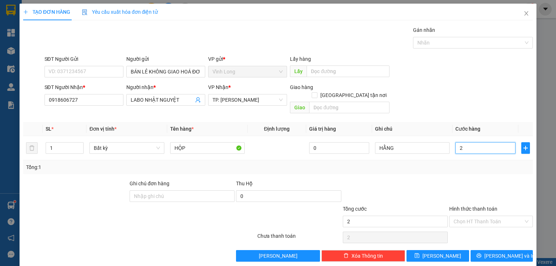
type input "20"
type input "20.000"
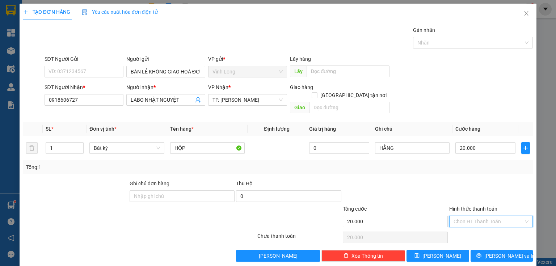
drag, startPoint x: 469, startPoint y: 212, endPoint x: 467, endPoint y: 221, distance: 8.4
click at [469, 216] on input "Hình thức thanh toán" at bounding box center [488, 221] width 70 height 11
drag, startPoint x: 467, startPoint y: 223, endPoint x: 470, endPoint y: 231, distance: 8.5
click at [468, 226] on div "Tại văn phòng" at bounding box center [487, 227] width 75 height 8
type input "0"
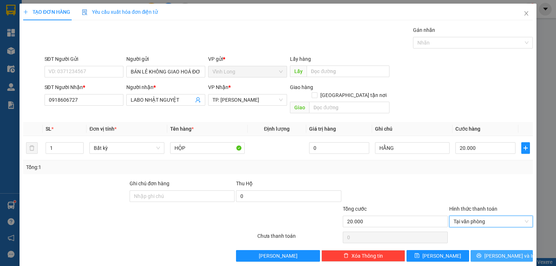
click at [483, 250] on button "[PERSON_NAME] và In" at bounding box center [501, 256] width 63 height 12
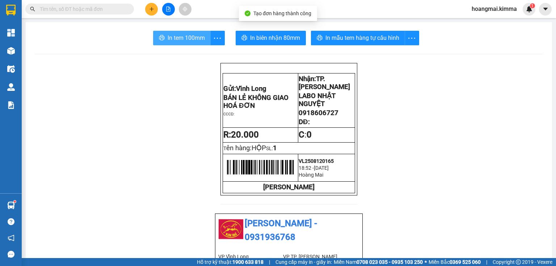
click at [167, 41] on span "In tem 100mm" at bounding box center [185, 37] width 37 height 9
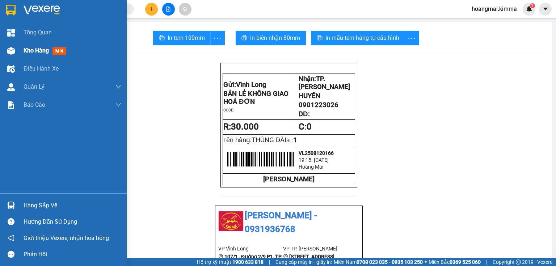
drag, startPoint x: 18, startPoint y: 46, endPoint x: 26, endPoint y: 51, distance: 9.1
click at [18, 46] on div "Kho hàng mới" at bounding box center [63, 51] width 127 height 18
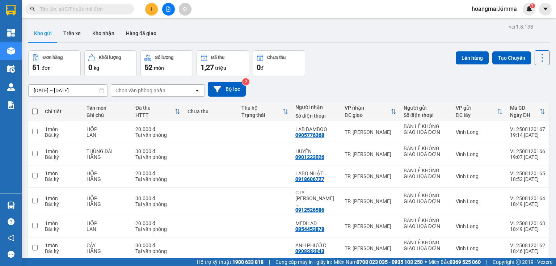
click at [352, 64] on div "Đơn hàng 51 đơn Khối lượng 0 kg Số lượng 52 món Đã thu 1,27 triệu Chưa thu 0 đ …" at bounding box center [288, 63] width 521 height 26
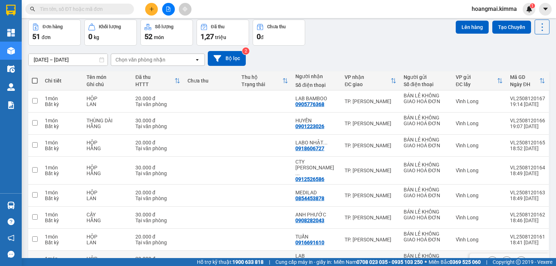
scroll to position [29, 0]
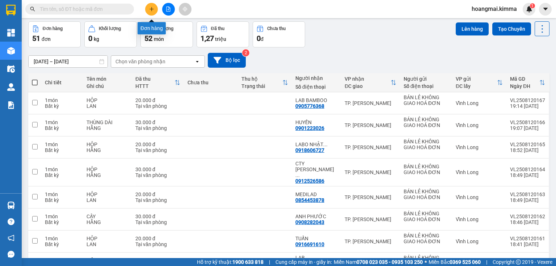
click at [151, 13] on button at bounding box center [151, 9] width 13 height 13
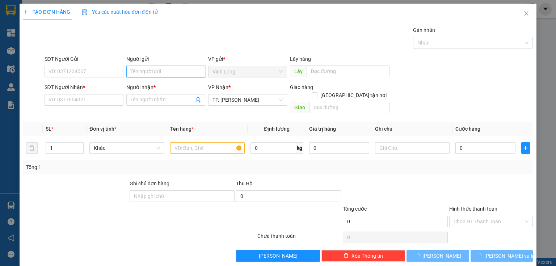
click at [158, 69] on input "Người gửi" at bounding box center [165, 72] width 79 height 12
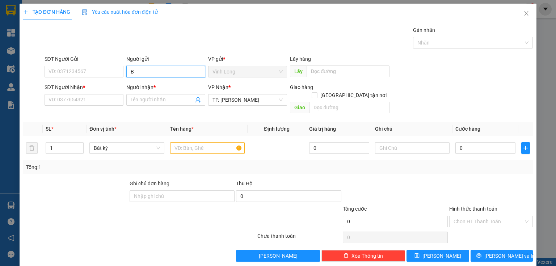
type input "BA"
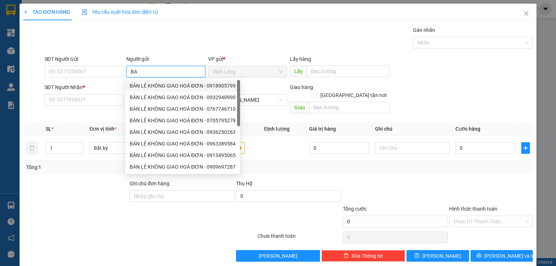
drag, startPoint x: 163, startPoint y: 82, endPoint x: 99, endPoint y: 81, distance: 64.0
click at [158, 83] on div "BÁN LẺ KHÔNG GIAO HOÁ ĐƠN - 0918905799" at bounding box center [183, 86] width 106 height 8
type input "0918905799"
type input "BÁN LẺ KHÔNG GIAO HOÁ ĐƠN"
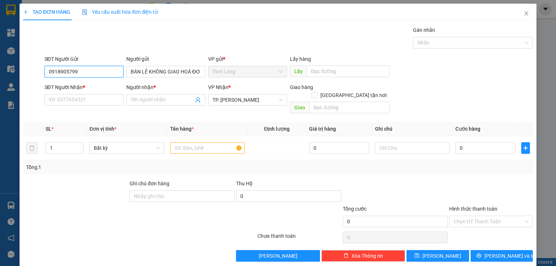
drag, startPoint x: 105, startPoint y: 73, endPoint x: 0, endPoint y: 67, distance: 105.5
click at [0, 67] on div "TẠO ĐƠN HÀNG Yêu cầu xuất hóa đơn điện tử Transit Pickup Surcharge Ids Transit …" at bounding box center [278, 133] width 556 height 266
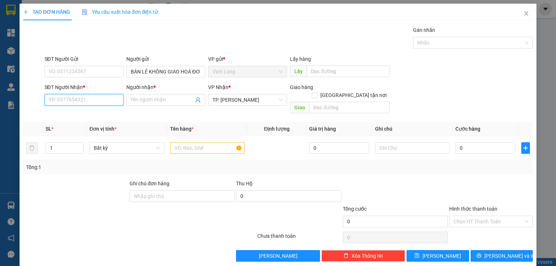
click at [76, 102] on input "SĐT Người Nhận *" at bounding box center [83, 100] width 79 height 12
drag, startPoint x: 81, startPoint y: 114, endPoint x: 195, endPoint y: 140, distance: 116.9
click at [81, 114] on div "0917656674 - LAB [PERSON_NAME]" at bounding box center [89, 114] width 82 height 8
type input "0917656674"
type input "LAB BẢO TÍN"
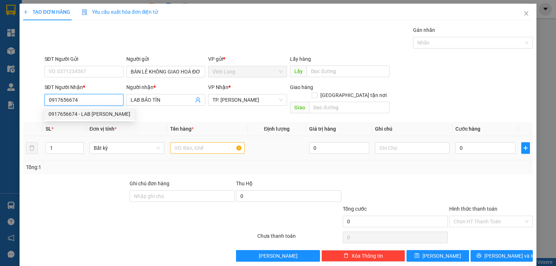
type input "0917656674"
click at [196, 142] on input "text" at bounding box center [207, 148] width 75 height 12
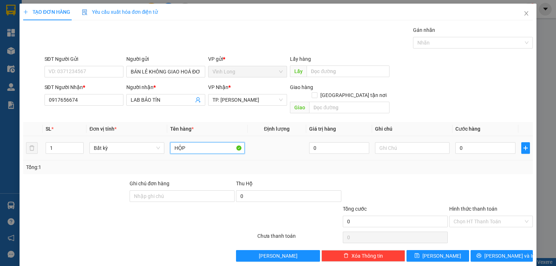
type input "HỘP"
type input "HẰNG"
type input "2"
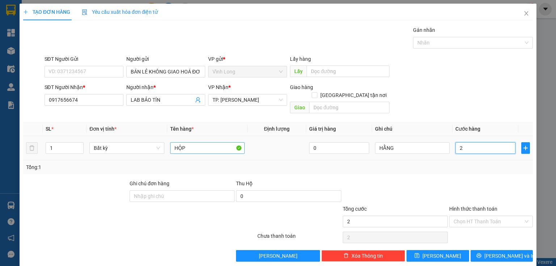
type input "20"
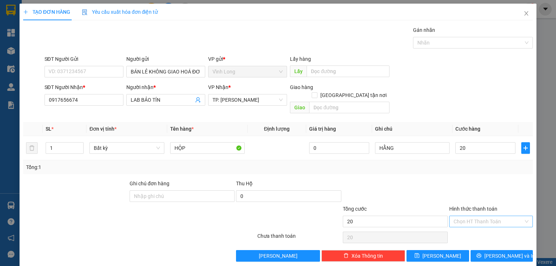
type input "20.000"
drag, startPoint x: 508, startPoint y: 207, endPoint x: 505, endPoint y: 213, distance: 6.5
click at [506, 216] on input "Hình thức thanh toán" at bounding box center [488, 221] width 70 height 11
click at [498, 227] on div "Tại văn phòng" at bounding box center [487, 227] width 75 height 8
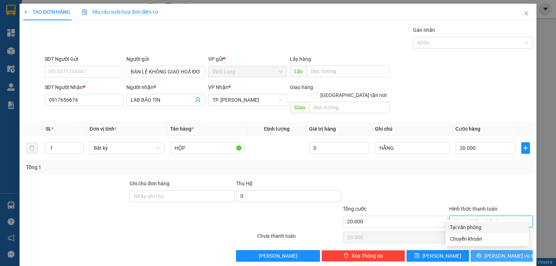
type input "0"
click at [509, 252] on button "[PERSON_NAME] và In" at bounding box center [501, 256] width 63 height 12
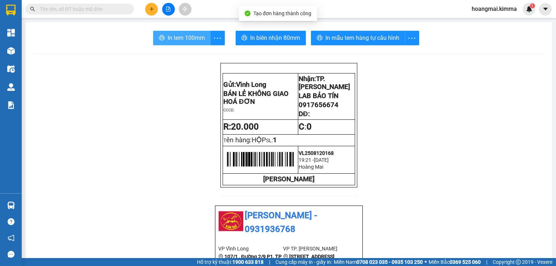
click at [176, 41] on span "In tem 100mm" at bounding box center [185, 37] width 37 height 9
click at [152, 10] on icon "plus" at bounding box center [151, 9] width 5 height 5
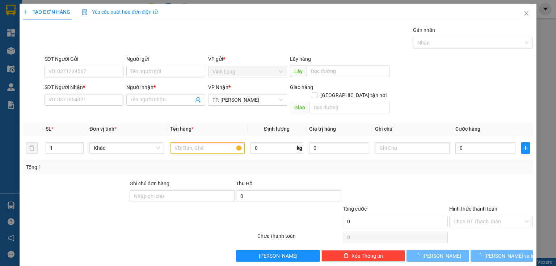
click at [159, 78] on div "Người gửi Tên người gửi" at bounding box center [165, 67] width 79 height 25
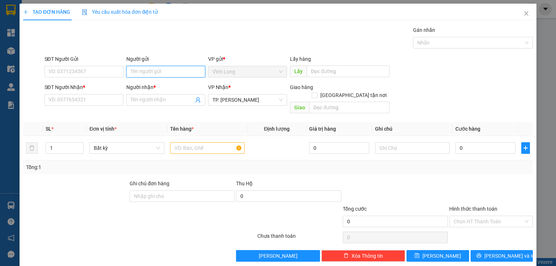
click at [159, 76] on input "Người gửi" at bounding box center [165, 72] width 79 height 12
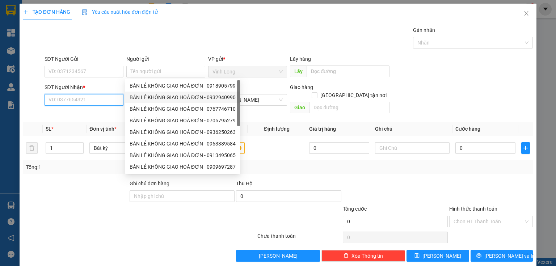
click at [117, 97] on input "SĐT Người Nhận *" at bounding box center [83, 100] width 79 height 12
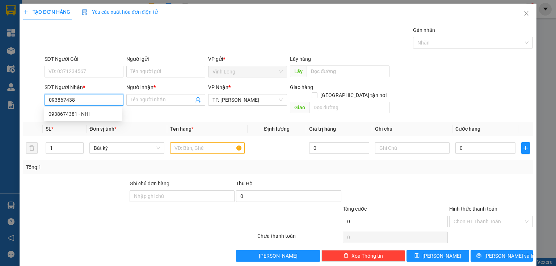
type input "0938674381"
drag, startPoint x: 108, startPoint y: 117, endPoint x: 164, endPoint y: 90, distance: 62.0
click at [109, 116] on div "0938674381 - NHI" at bounding box center [82, 114] width 69 height 8
type input "NHI"
type input "0938674381"
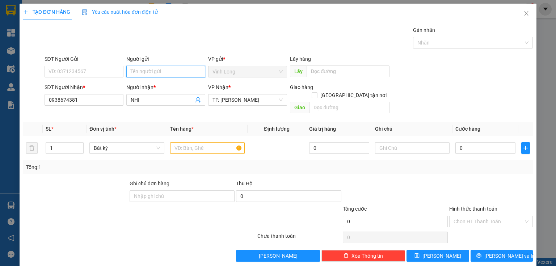
click at [166, 69] on input "Người gửi" at bounding box center [165, 72] width 79 height 12
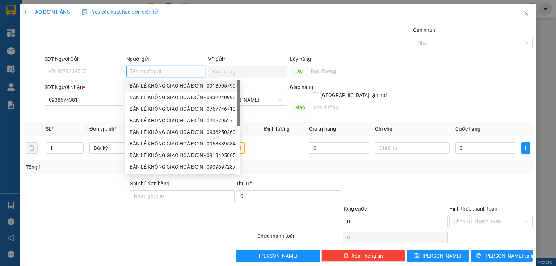
click at [177, 88] on div "BÁN LẺ KHÔNG GIAO HOÁ ĐƠN - 0918905799" at bounding box center [183, 86] width 106 height 8
type input "0918905799"
type input "BÁN LẺ KHÔNG GIAO HOÁ ĐƠN"
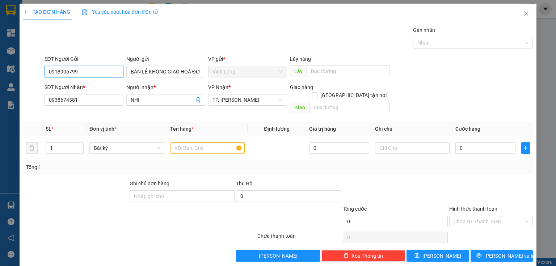
drag, startPoint x: 73, startPoint y: 68, endPoint x: 0, endPoint y: 73, distance: 73.3
click at [0, 73] on div "TẠO ĐƠN HÀNG Yêu cầu xuất hóa đơn điện tử Transit Pickup Surcharge Ids Transit …" at bounding box center [278, 133] width 556 height 266
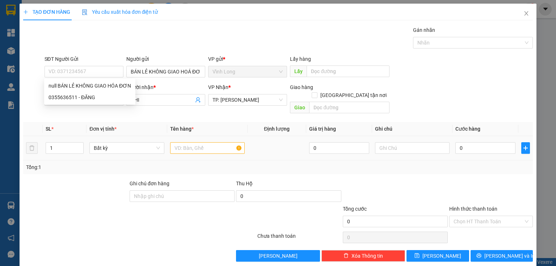
click at [193, 141] on div at bounding box center [207, 148] width 75 height 14
click at [192, 142] on input "text" at bounding box center [207, 148] width 75 height 12
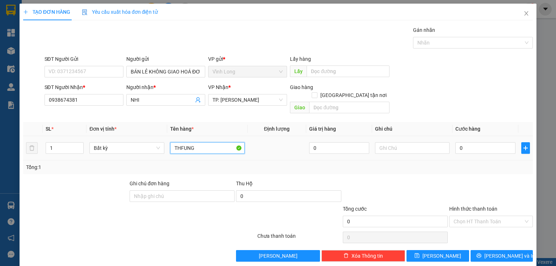
type input "THFUNG"
type input "HẰNG"
type input "4"
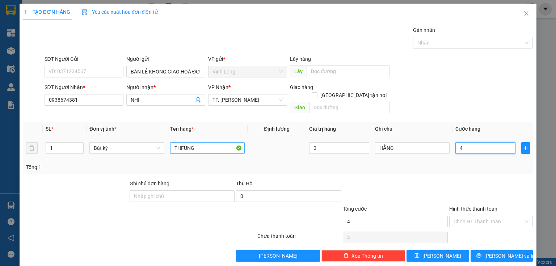
type input "40"
type input "40.000"
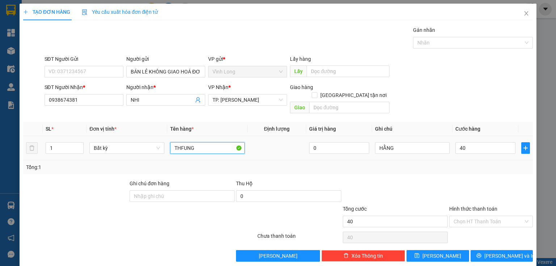
type input "40.000"
click at [198, 142] on input "THFUNG" at bounding box center [207, 148] width 75 height 12
type input "THÙNG"
click at [454, 192] on div at bounding box center [490, 191] width 85 height 25
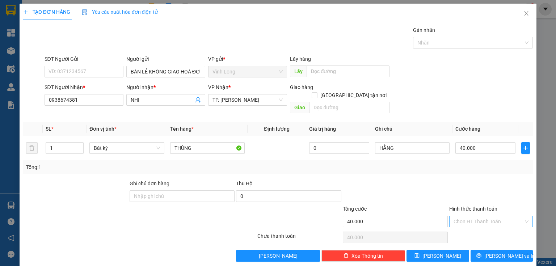
click at [472, 216] on input "Hình thức thanh toán" at bounding box center [488, 221] width 70 height 11
click at [472, 223] on div "Tại văn phòng" at bounding box center [487, 227] width 75 height 8
type input "0"
click at [489, 250] on button "Lưu và In" at bounding box center [501, 256] width 63 height 12
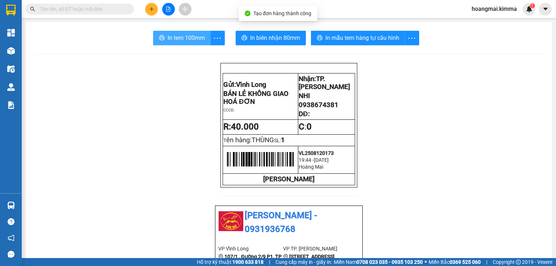
click at [188, 41] on span "In tem 100mm" at bounding box center [185, 37] width 37 height 9
click at [114, 8] on input "text" at bounding box center [82, 9] width 85 height 8
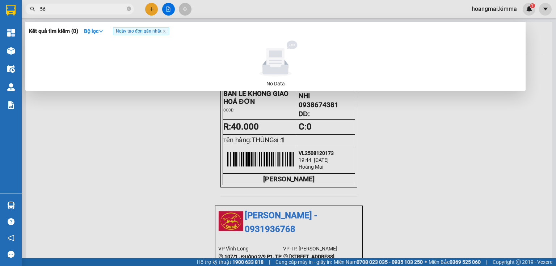
type input "567"
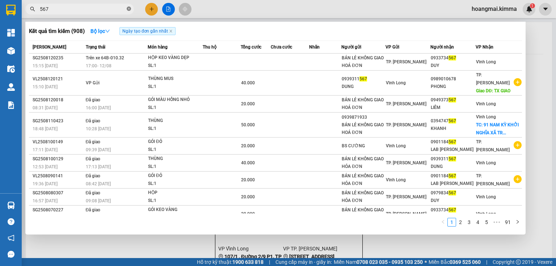
click at [129, 9] on icon "close-circle" at bounding box center [129, 9] width 4 height 4
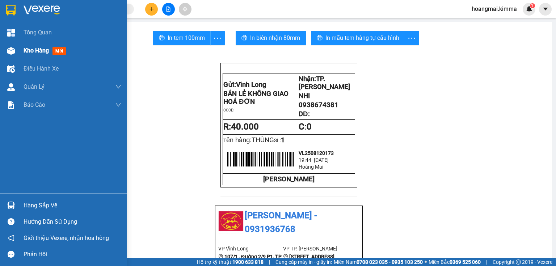
click at [24, 49] on span "Kho hàng" at bounding box center [36, 50] width 25 height 7
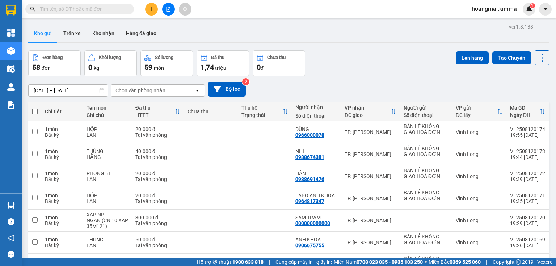
click at [203, 65] on span "1,74" at bounding box center [206, 67] width 13 height 9
click at [107, 12] on input "text" at bounding box center [82, 9] width 85 height 8
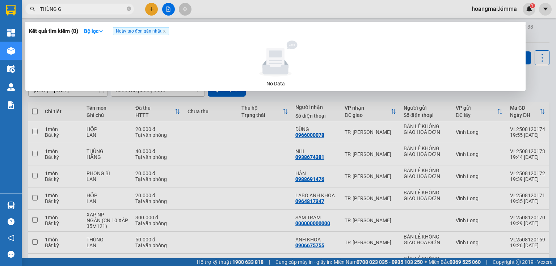
type input "THÙNG GỖ"
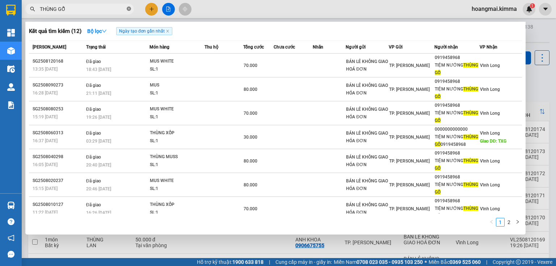
click at [127, 9] on icon "close-circle" at bounding box center [129, 9] width 4 height 4
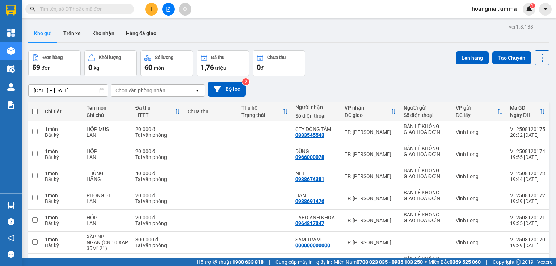
click at [116, 10] on input "text" at bounding box center [82, 9] width 85 height 8
click at [84, 9] on input "text" at bounding box center [82, 9] width 85 height 8
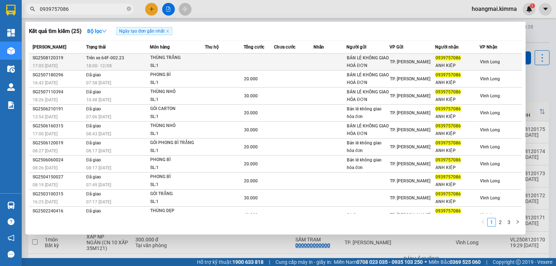
type input "0939757086"
click at [269, 67] on td at bounding box center [258, 62] width 30 height 17
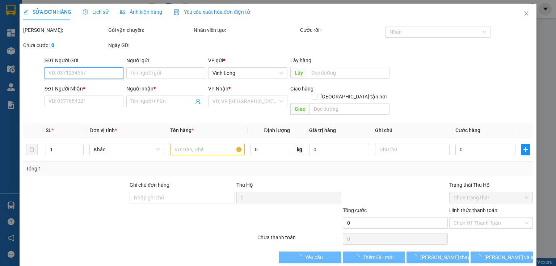
type input "BÁN LẺ KHÔNG GIAO HOÁ ĐƠN"
type input "0939757086"
type input "ANH KIỆP"
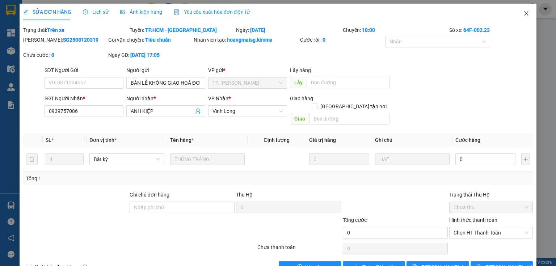
click at [524, 13] on icon "close" at bounding box center [526, 13] width 4 height 4
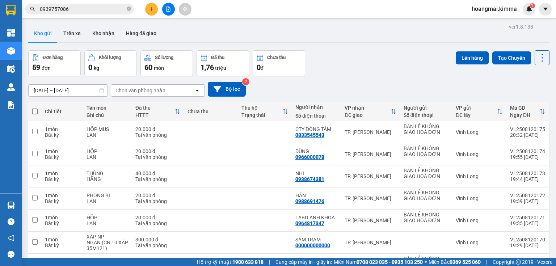
click at [109, 9] on input "0939757086" at bounding box center [82, 9] width 85 height 8
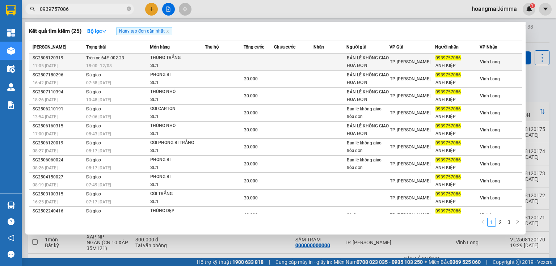
click at [311, 59] on td at bounding box center [293, 62] width 39 height 17
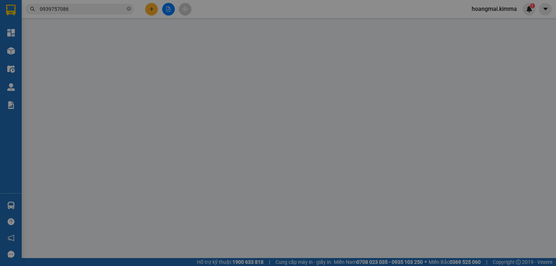
type input "BÁN LẺ KHÔNG GIAO HOÁ ĐƠN"
type input "0939757086"
type input "ANH KIỆP"
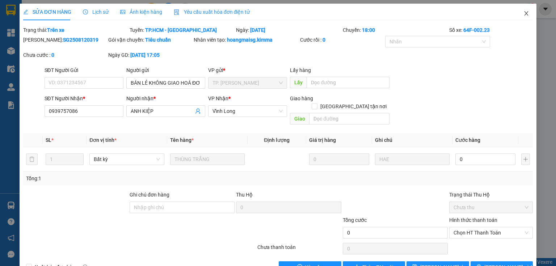
click at [524, 14] on icon "close" at bounding box center [526, 13] width 4 height 4
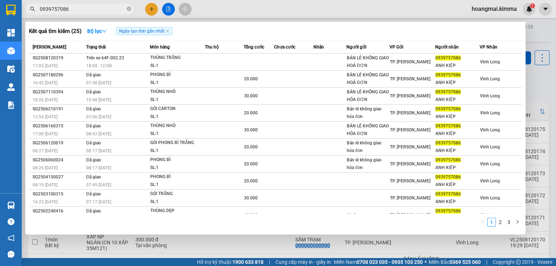
click at [104, 10] on input "0939757086" at bounding box center [82, 9] width 85 height 8
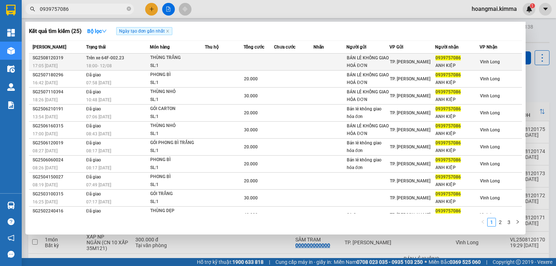
click at [392, 60] on span "TP. [PERSON_NAME]" at bounding box center [410, 61] width 41 height 5
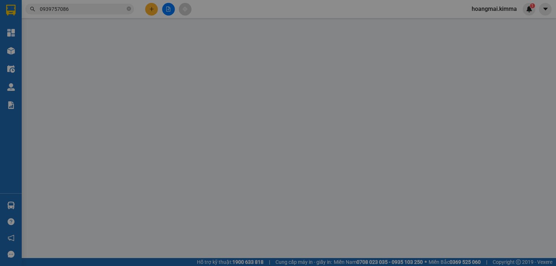
type input "BÁN LẺ KHÔNG GIAO HOÁ ĐƠN"
type input "0939757086"
type input "ANH KIỆP"
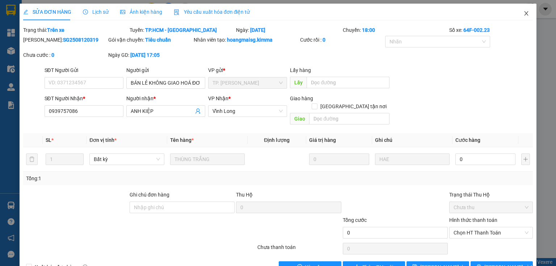
click at [524, 13] on icon "close" at bounding box center [526, 13] width 4 height 4
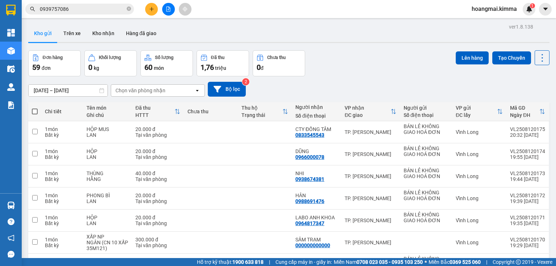
click at [109, 9] on input "0939757086" at bounding box center [82, 9] width 85 height 8
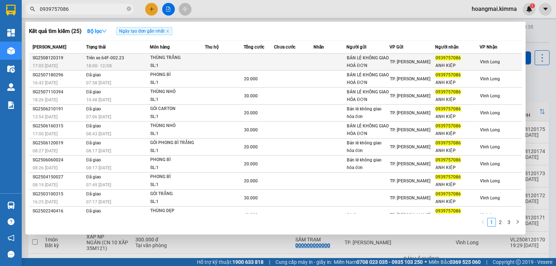
click at [214, 60] on td at bounding box center [224, 62] width 39 height 17
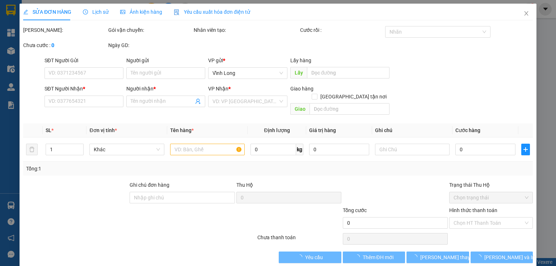
type input "BÁN LẺ KHÔNG GIAO HOÁ ĐƠN"
type input "0939757086"
type input "ANH KIỆP"
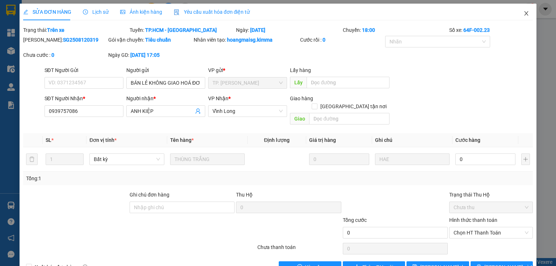
click at [523, 13] on icon "close" at bounding box center [526, 13] width 6 height 6
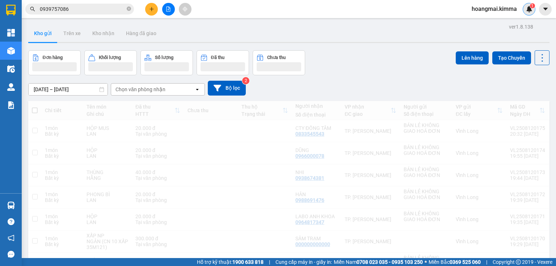
click at [523, 12] on div "1" at bounding box center [528, 9] width 13 height 13
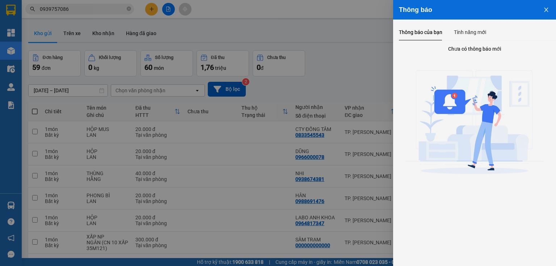
click at [548, 9] on icon "close" at bounding box center [546, 10] width 6 height 6
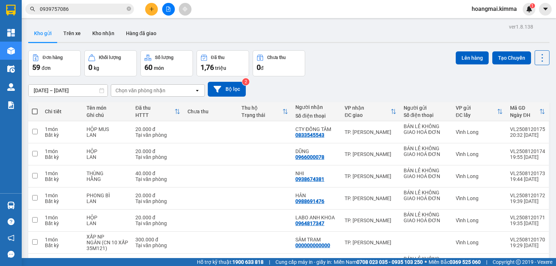
click at [343, 67] on div "Đơn hàng 59 đơn Khối lượng 0 kg Số lượng 60 món Đã thu 1,76 triệu Chưa thu 0 đ …" at bounding box center [288, 63] width 521 height 26
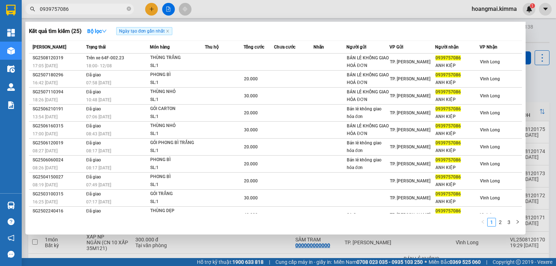
click at [96, 11] on input "0939757086" at bounding box center [82, 9] width 85 height 8
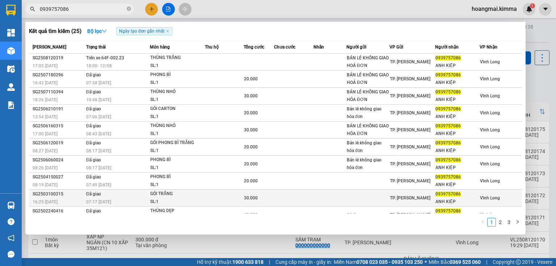
scroll to position [8, 0]
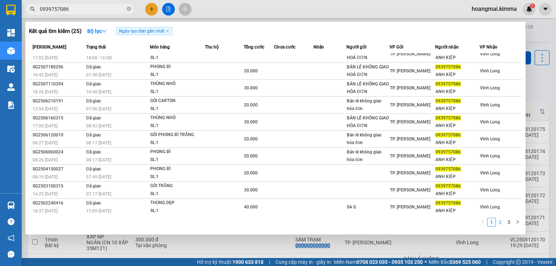
click at [501, 224] on link "2" at bounding box center [500, 222] width 8 height 8
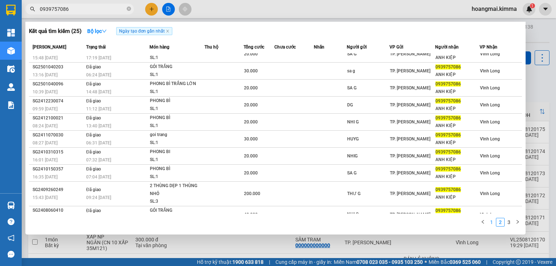
click at [491, 223] on link "1" at bounding box center [491, 222] width 8 height 8
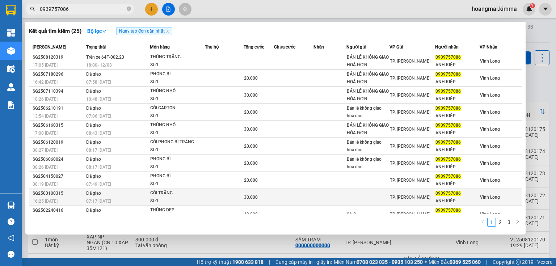
scroll to position [0, 0]
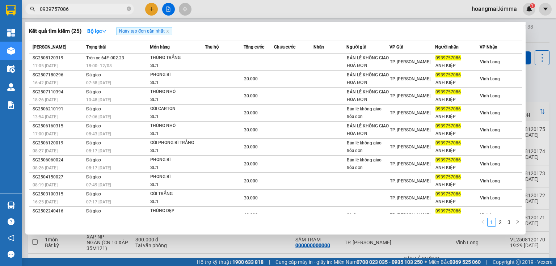
click at [532, 81] on div at bounding box center [278, 133] width 556 height 266
